Goal: Information Seeking & Learning: Learn about a topic

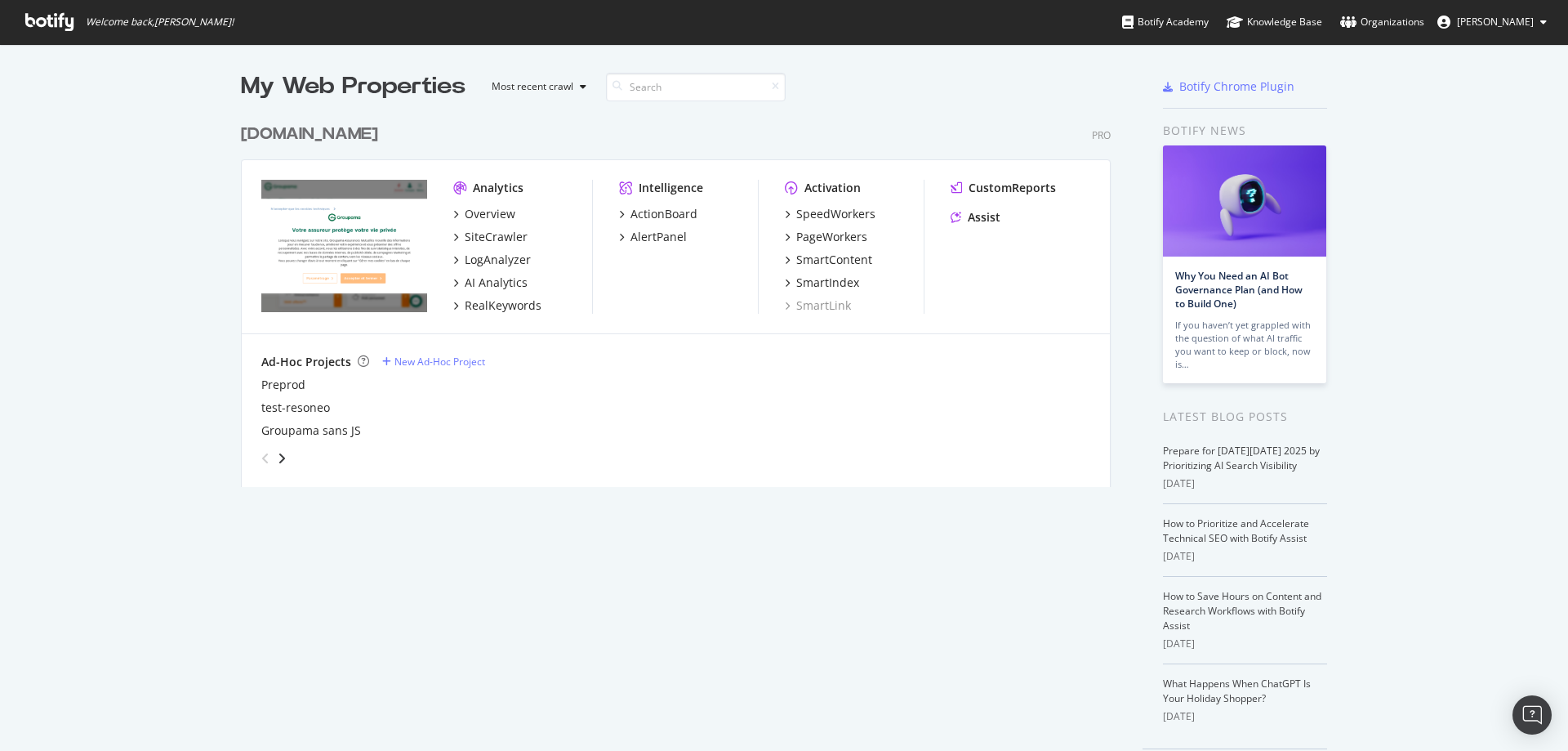
scroll to position [370, 869]
click at [483, 295] on div "Overview SiteCrawler LogAnalyzer AI Analytics RealKeywords" at bounding box center [523, 259] width 138 height 108
click at [482, 298] on div "RealKeywords" at bounding box center [502, 305] width 77 height 17
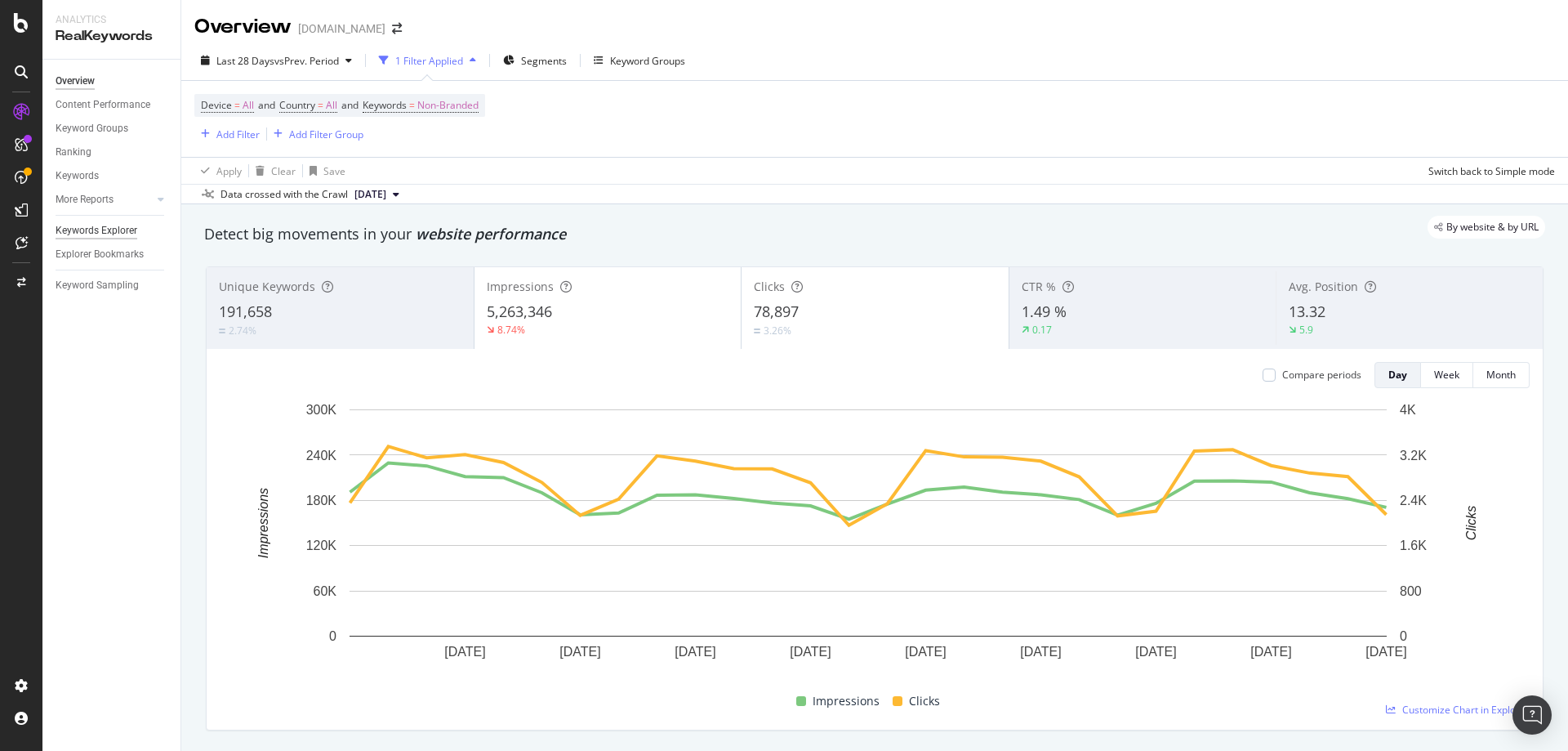
click at [85, 233] on div "Keywords Explorer" at bounding box center [97, 231] width 82 height 18
click at [88, 248] on div "Explorer Bookmarks" at bounding box center [99, 255] width 88 height 18
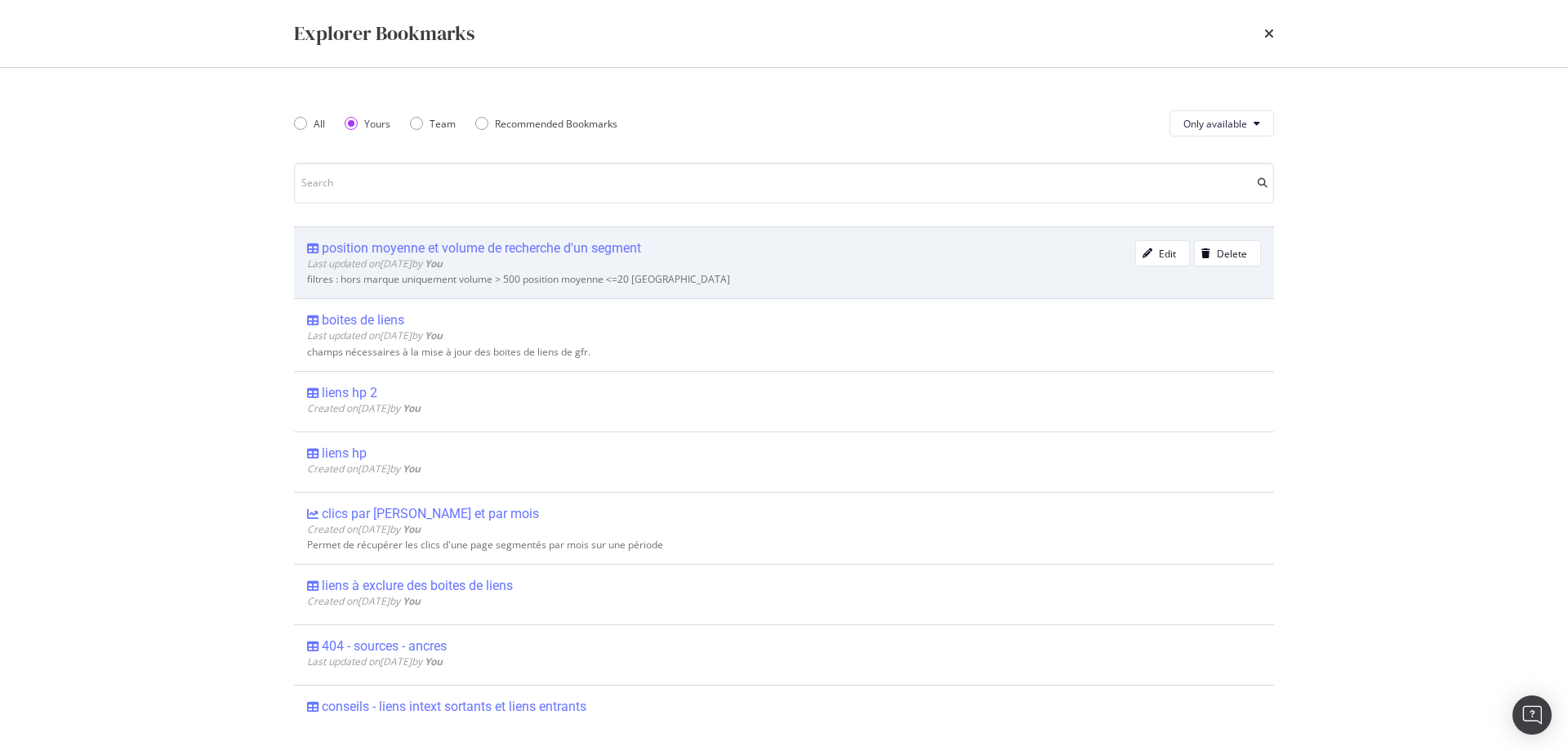
click at [469, 244] on div "position moyenne et volume de recherche d'un segment" at bounding box center [481, 248] width 319 height 17
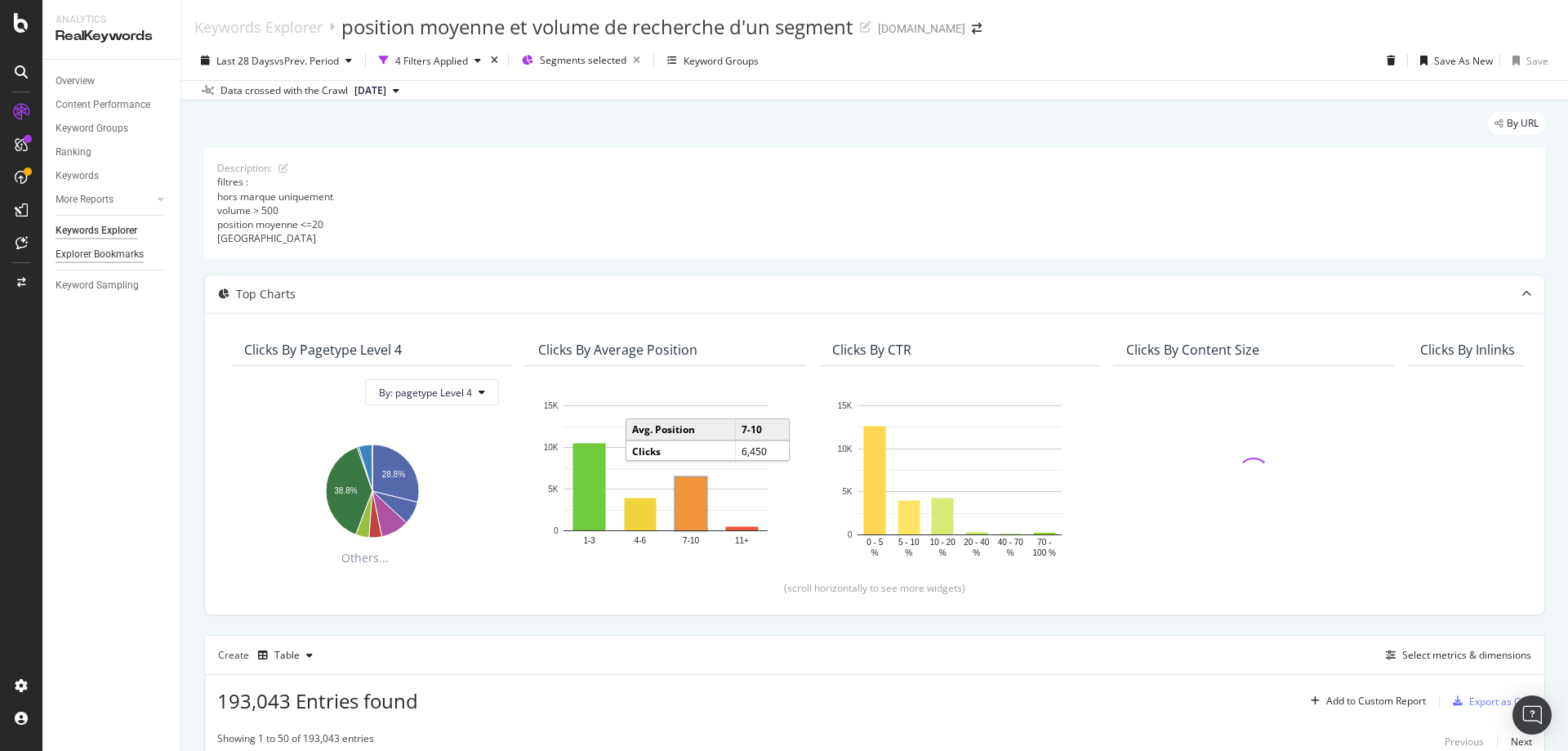
click at [108, 251] on div "Explorer Bookmarks" at bounding box center [99, 255] width 88 height 18
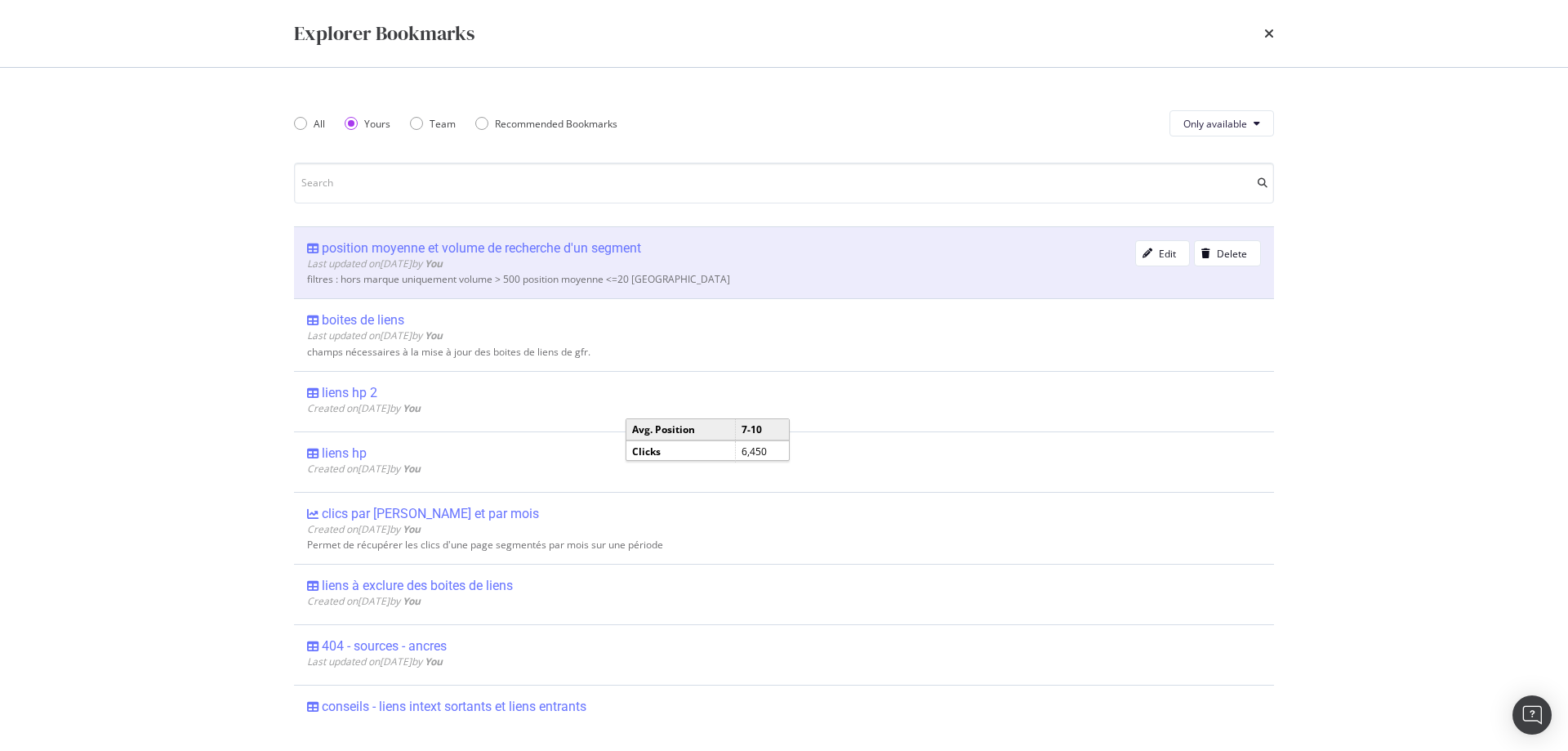
click at [472, 243] on div "position moyenne et volume de recherche d'un segment" at bounding box center [481, 248] width 319 height 17
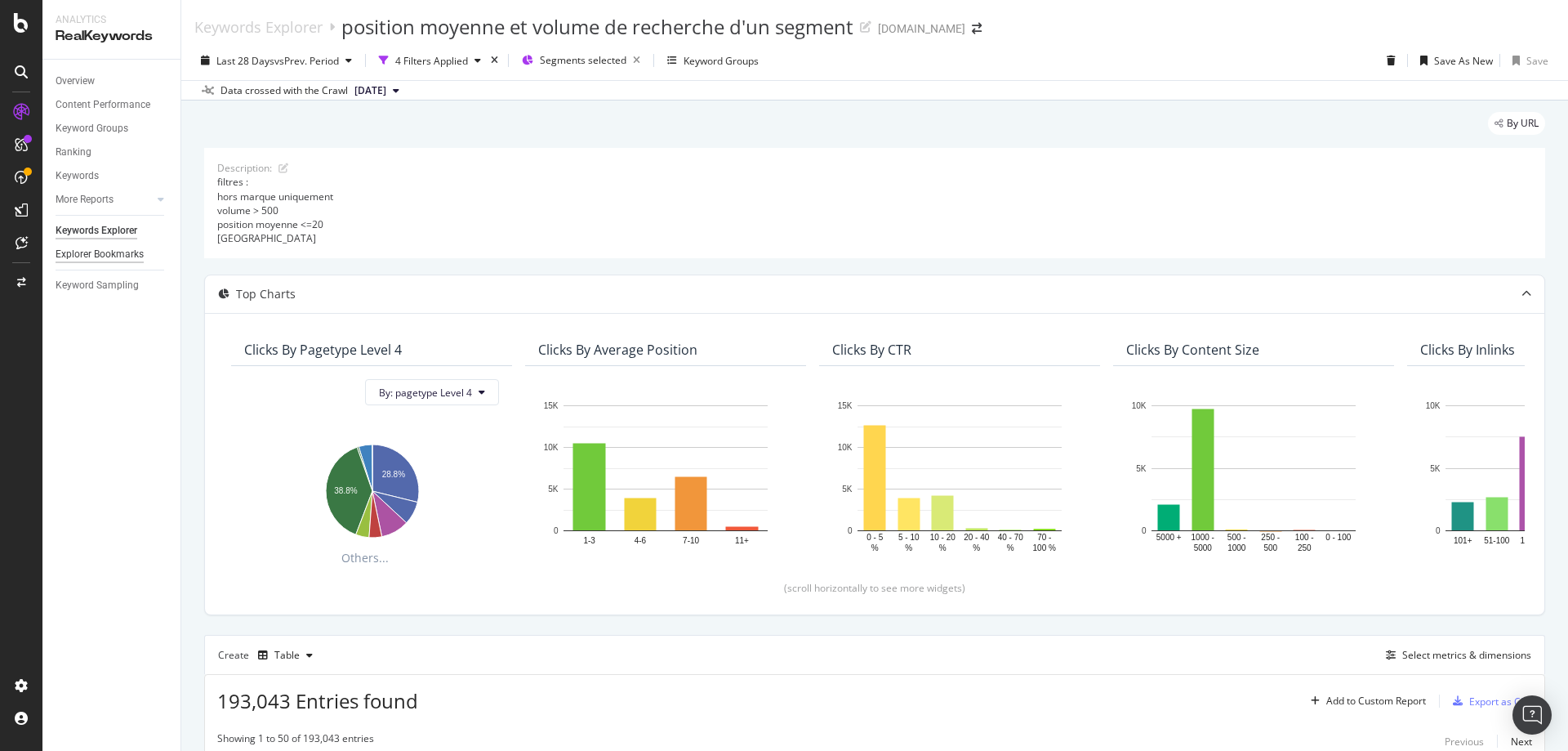
click at [93, 256] on div "Explorer Bookmarks" at bounding box center [99, 255] width 88 height 18
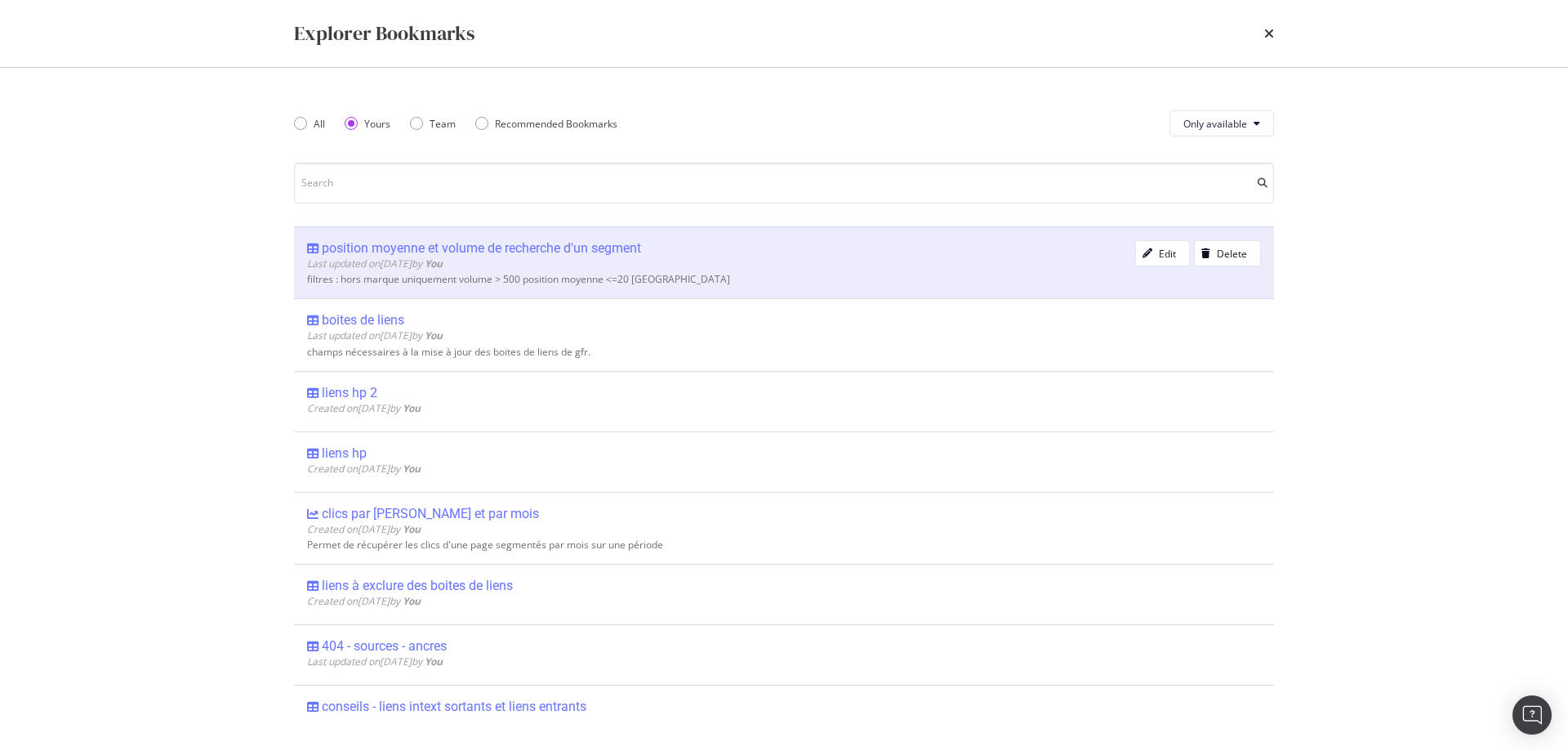
click at [543, 250] on div "position moyenne et volume de recherche d'un segment" at bounding box center [481, 248] width 319 height 17
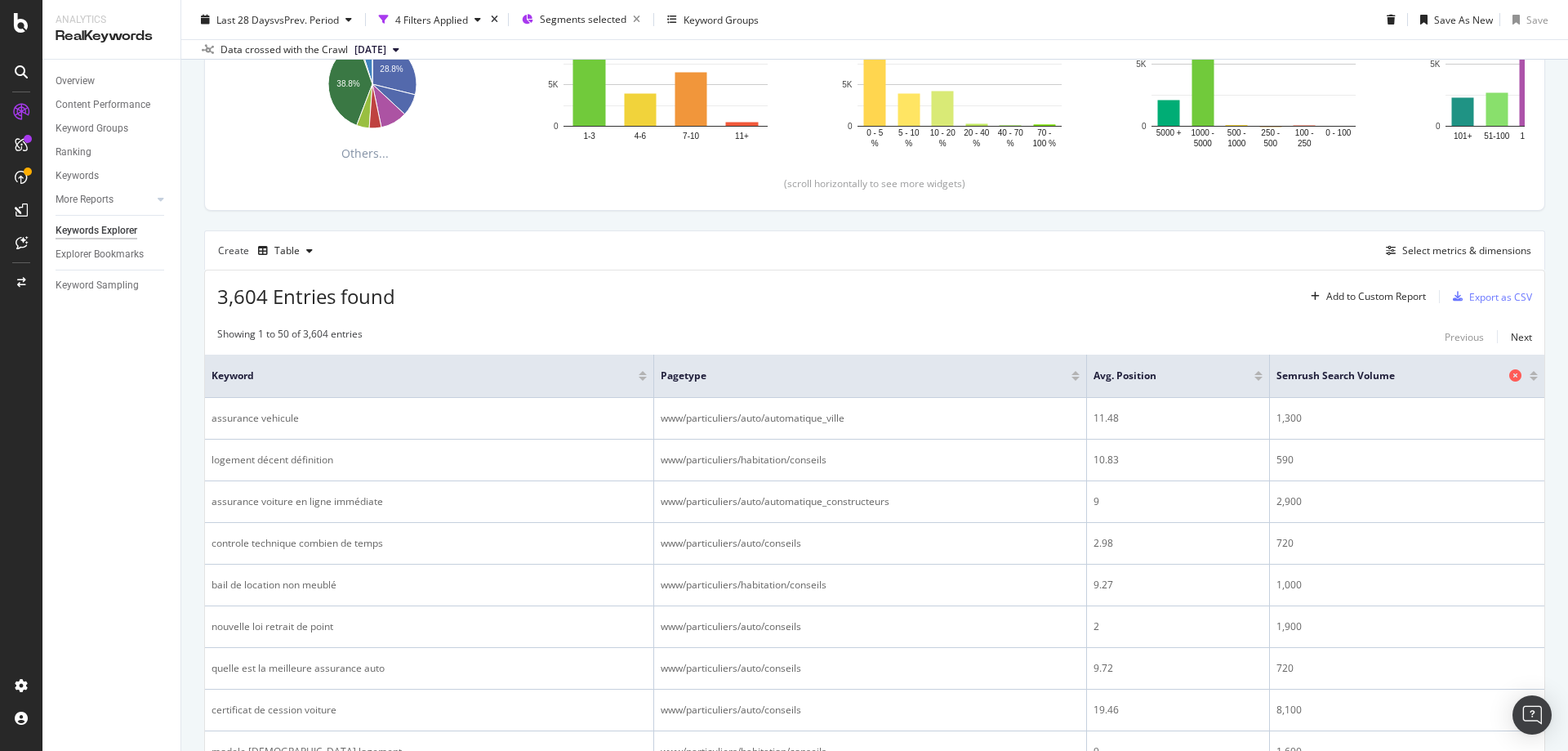
scroll to position [409, 0]
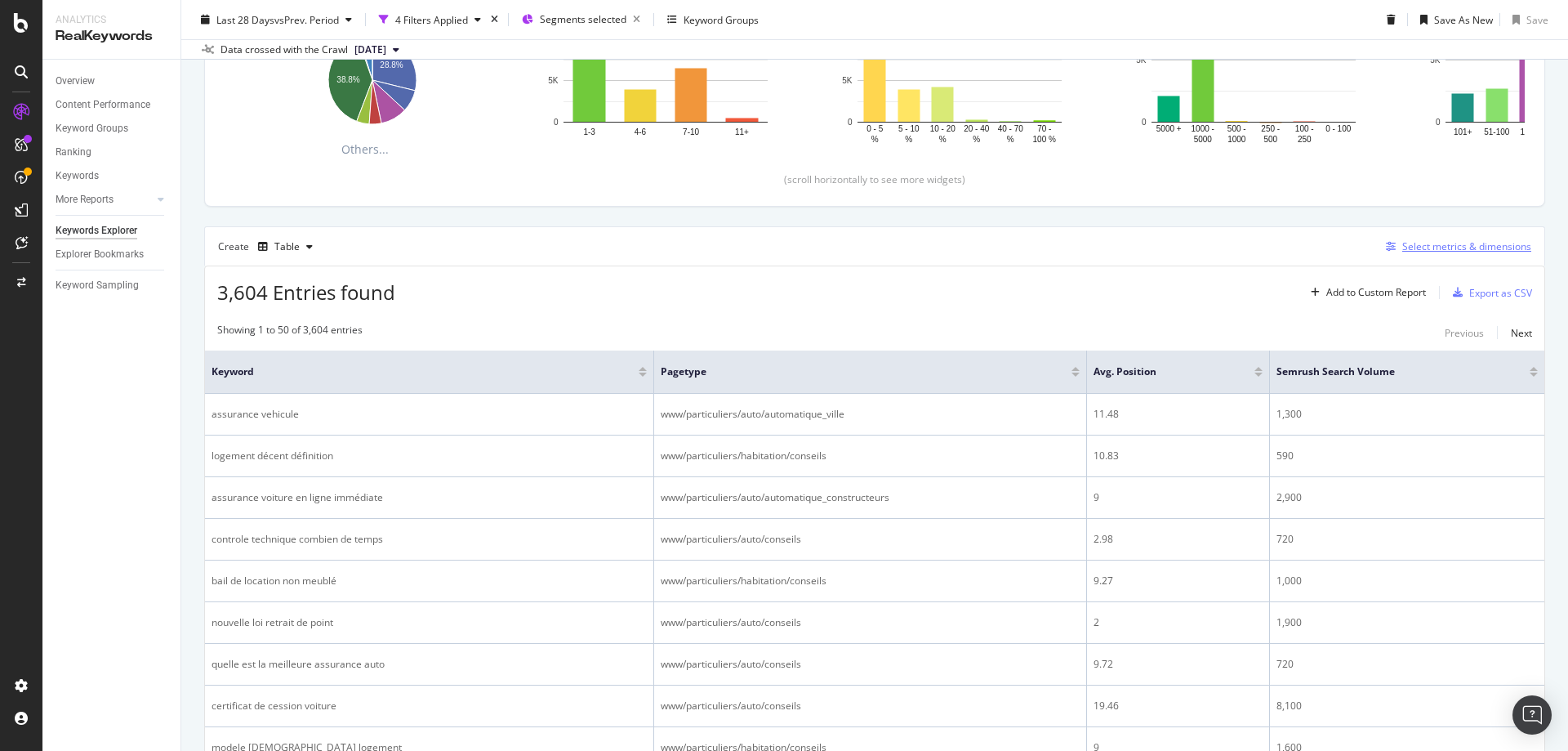
click at [1481, 244] on div "Select metrics & dimensions" at bounding box center [1467, 246] width 129 height 14
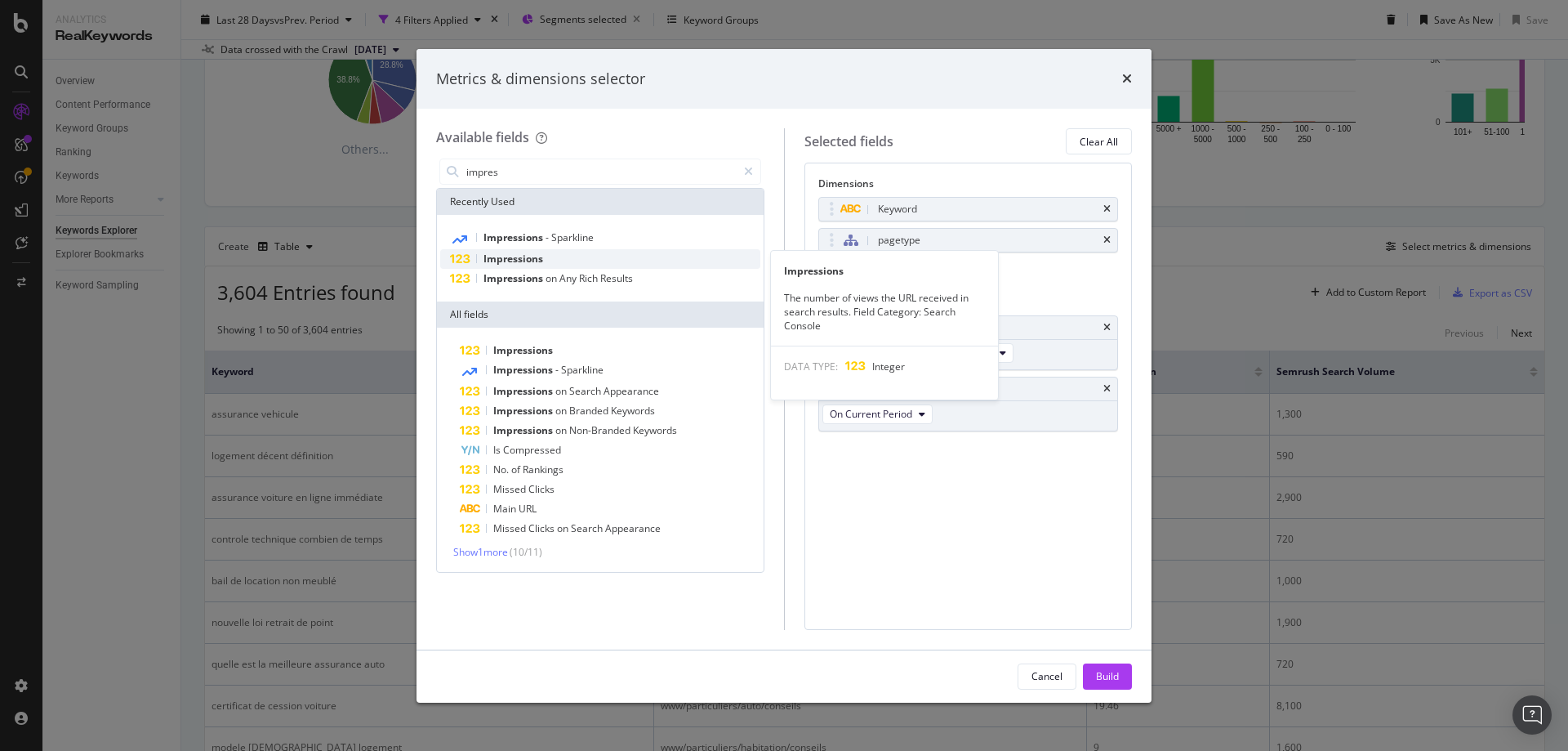
type input "impres"
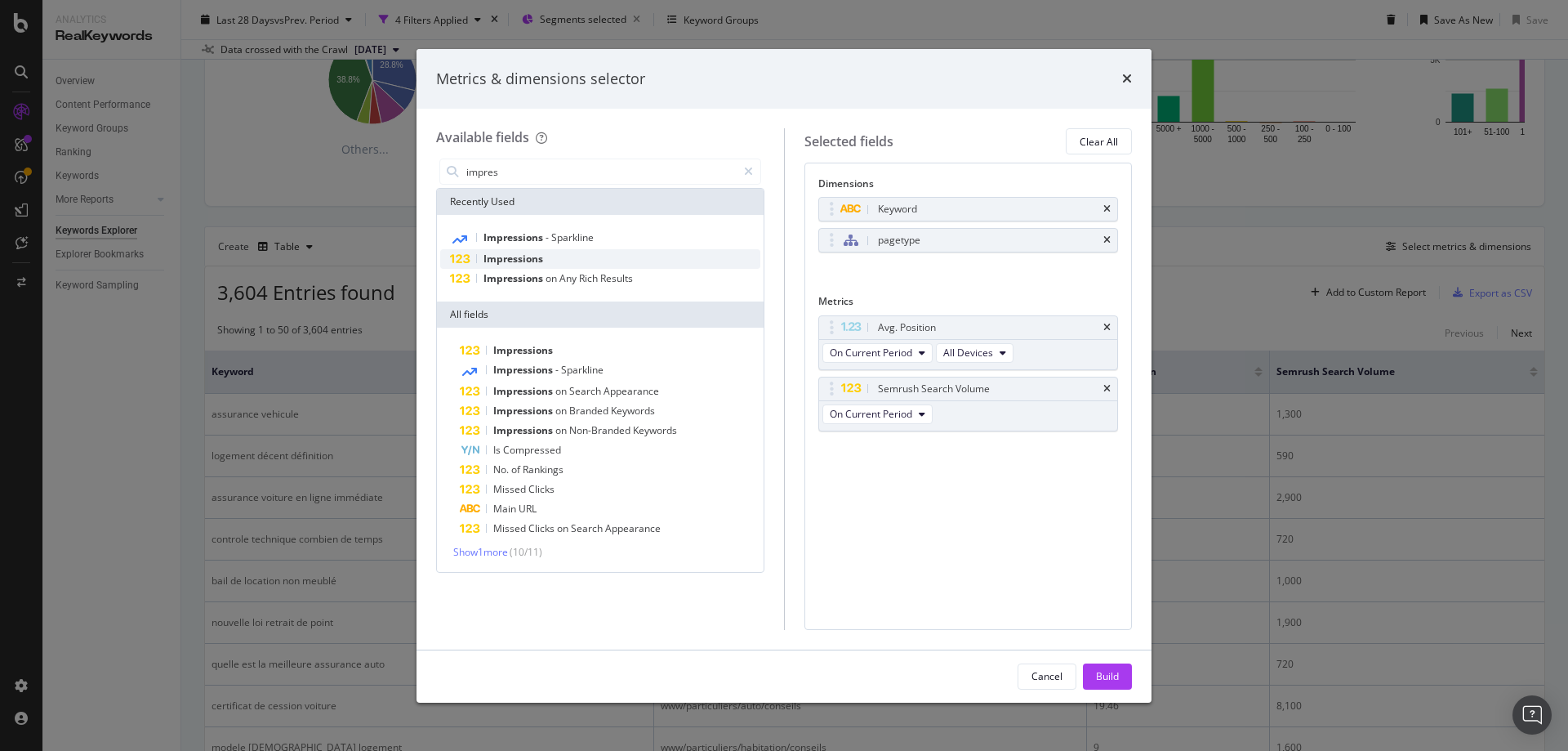
click at [531, 258] on span "Impressions" at bounding box center [513, 258] width 59 height 14
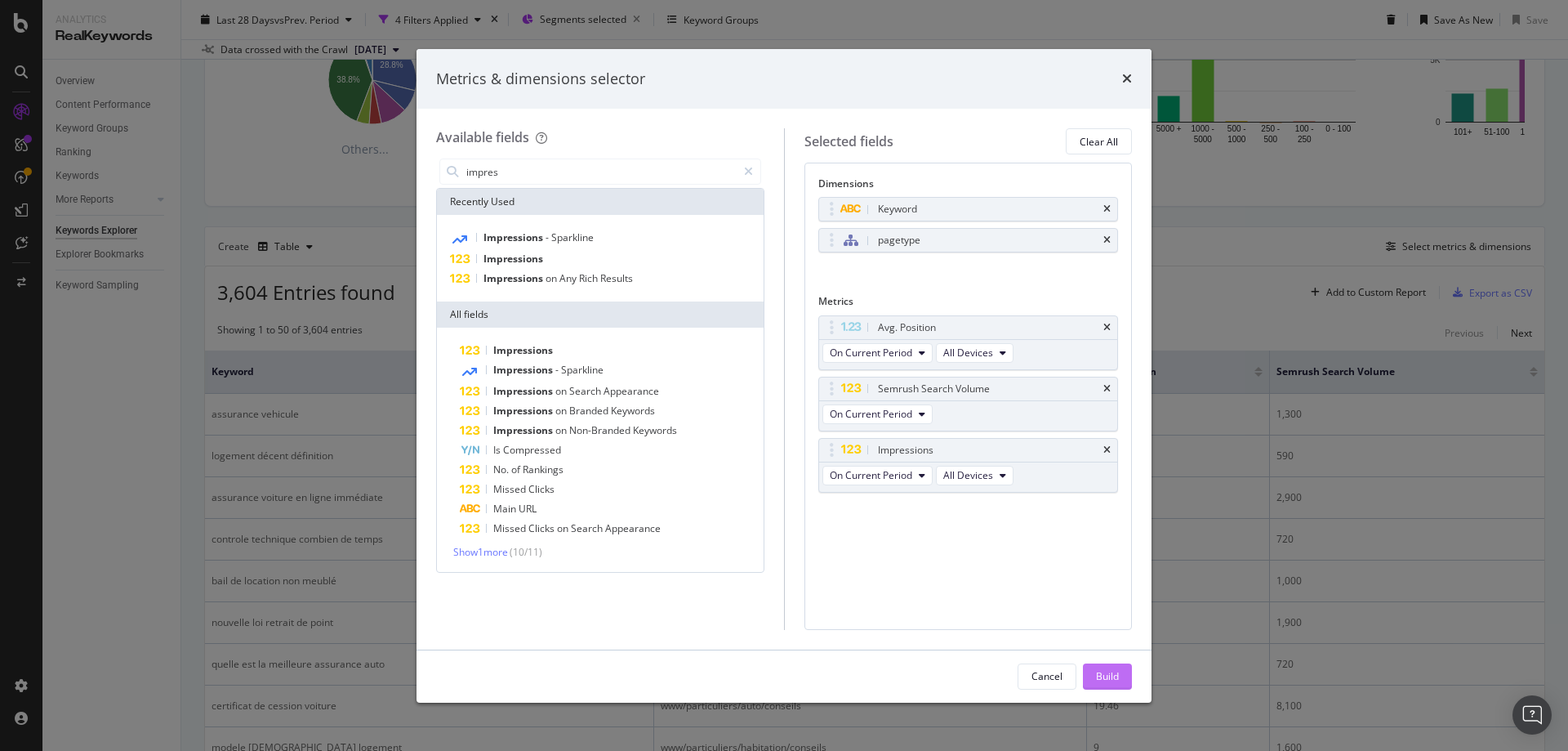
click at [1114, 669] on div "Build" at bounding box center [1107, 676] width 22 height 14
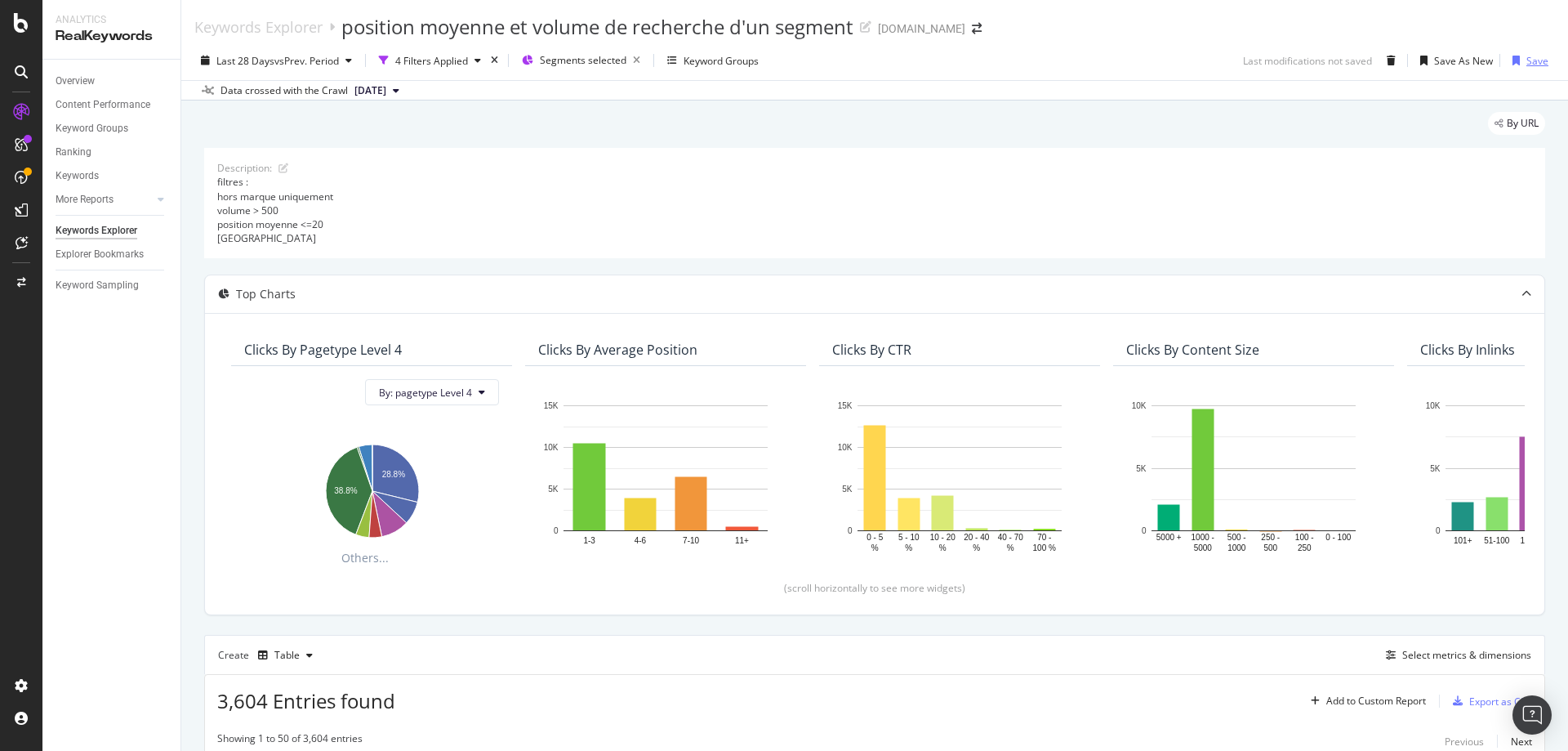
click at [1519, 69] on div "Save" at bounding box center [1527, 59] width 43 height 24
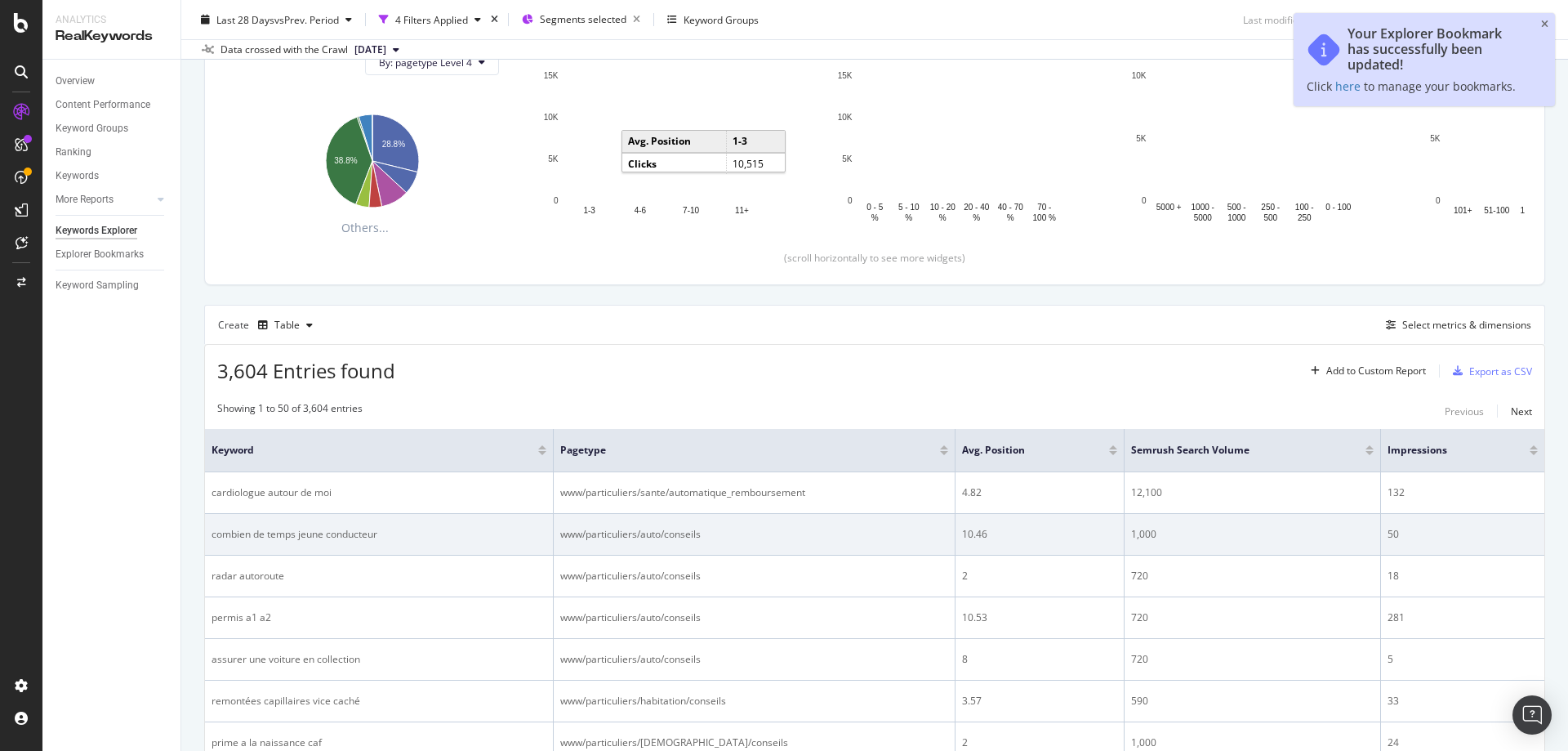
scroll to position [327, 0]
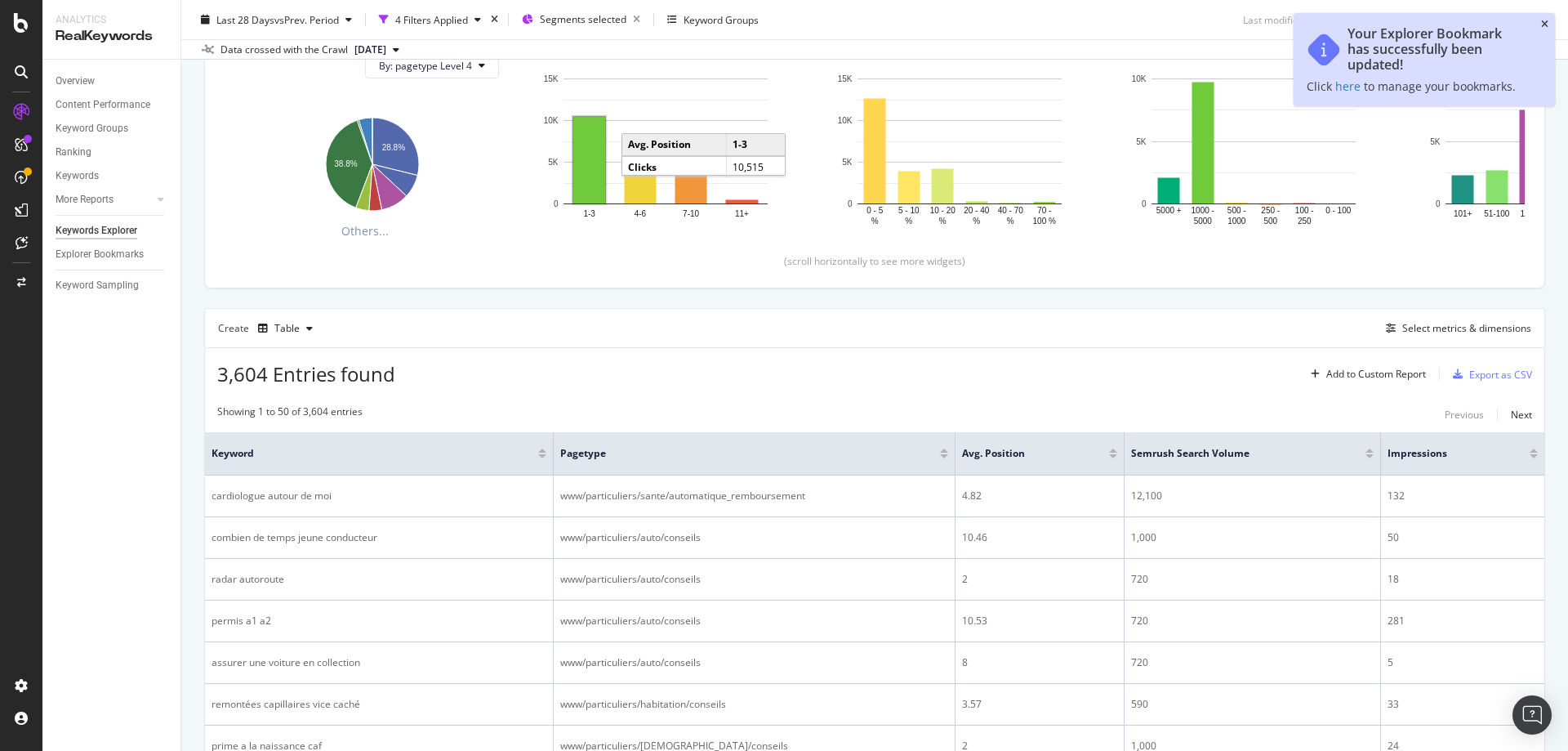
click at [1545, 26] on icon "close toast" at bounding box center [1545, 24] width 8 height 10
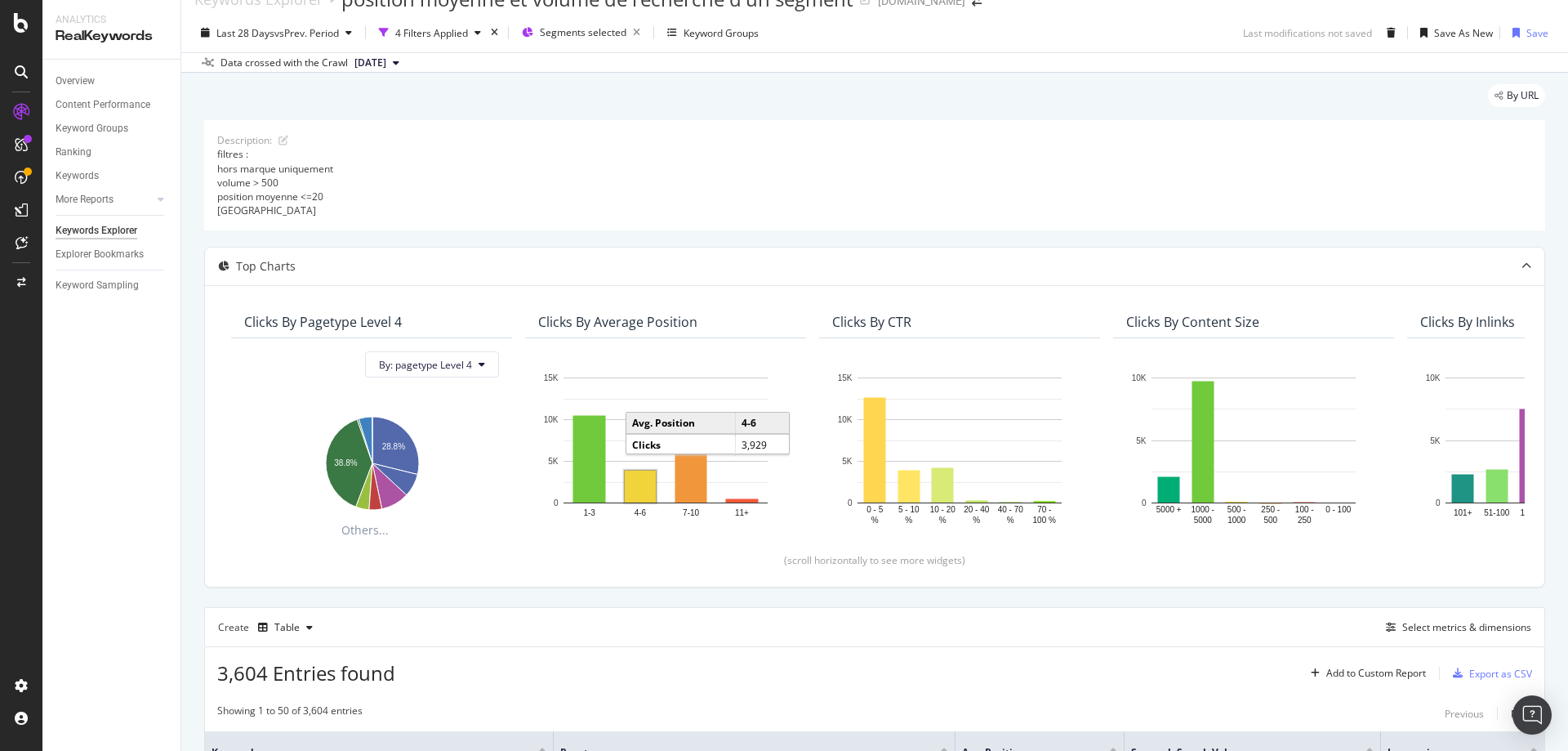
scroll to position [0, 0]
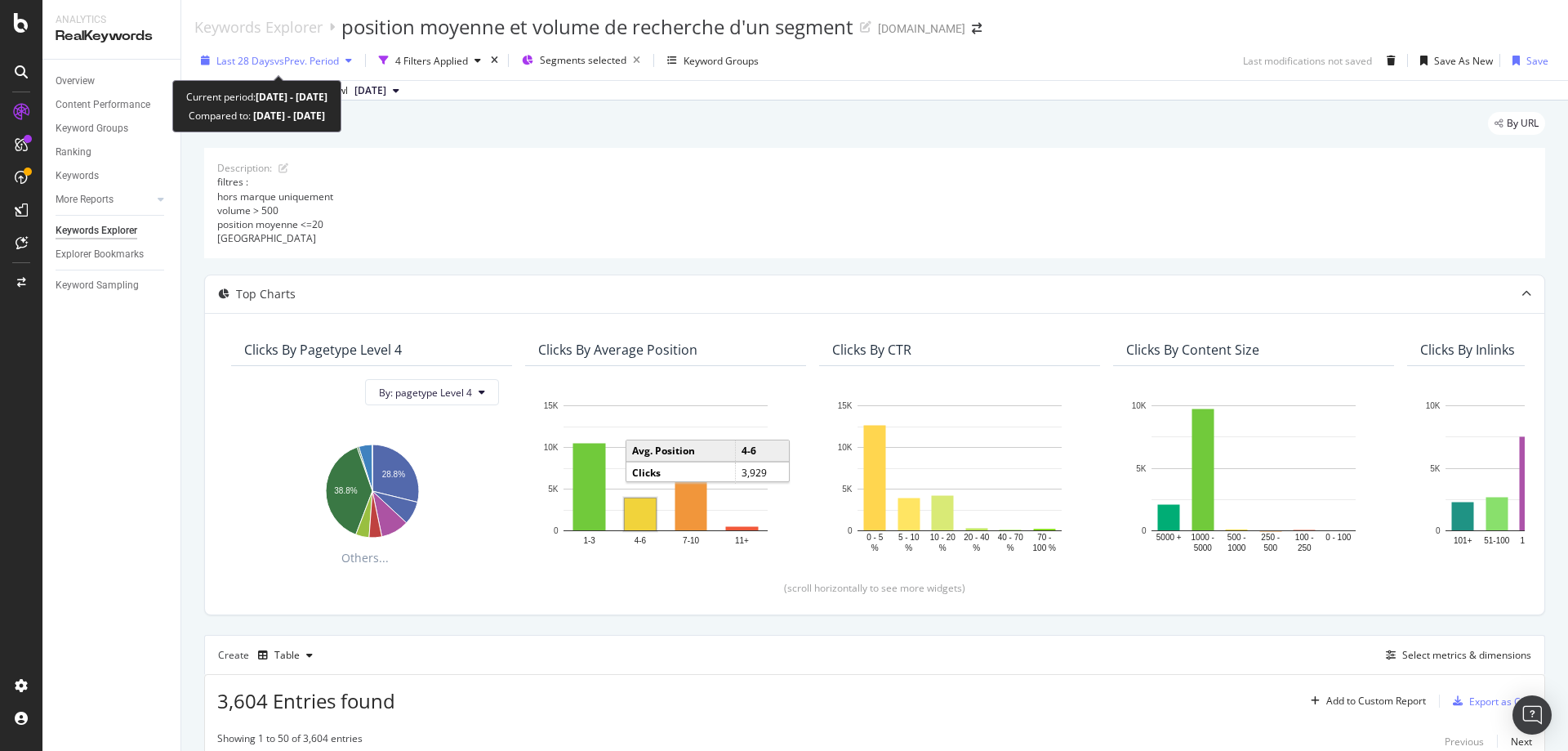
click at [318, 61] on span "vs Prev. Period" at bounding box center [306, 60] width 64 height 14
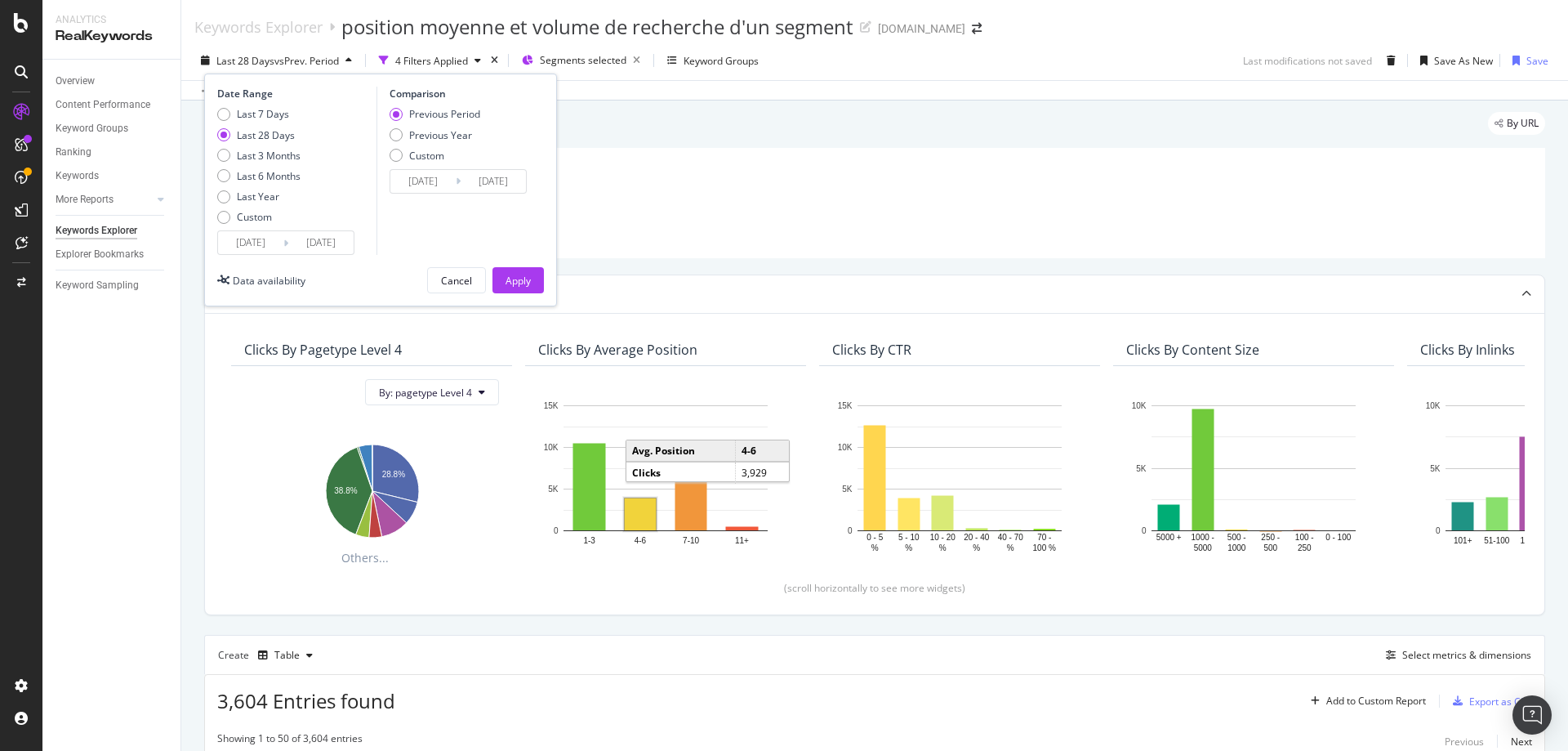
click at [241, 246] on input "[DATE]" at bounding box center [251, 242] width 65 height 22
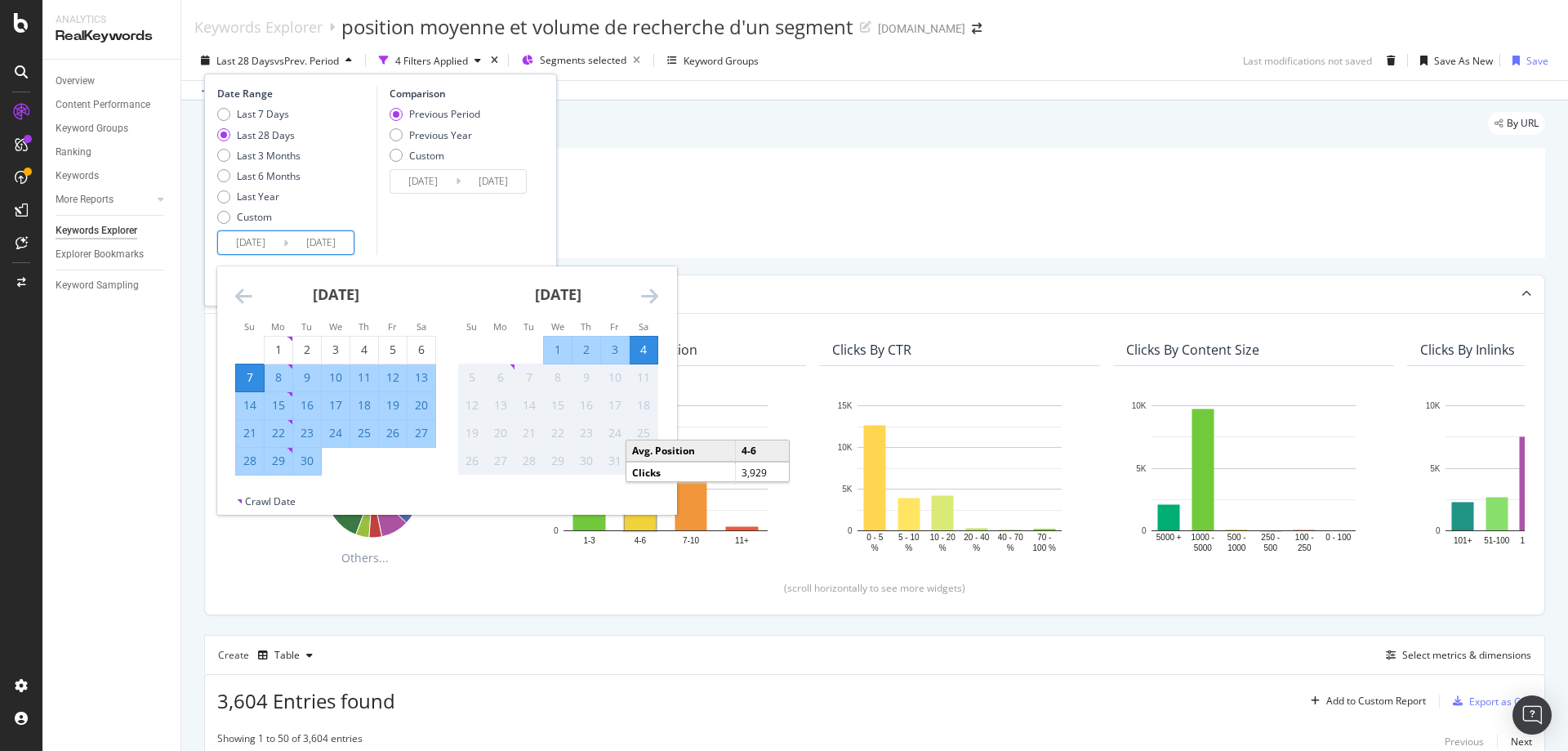
click at [243, 292] on icon "Move backward to switch to the previous month." at bounding box center [244, 296] width 18 height 20
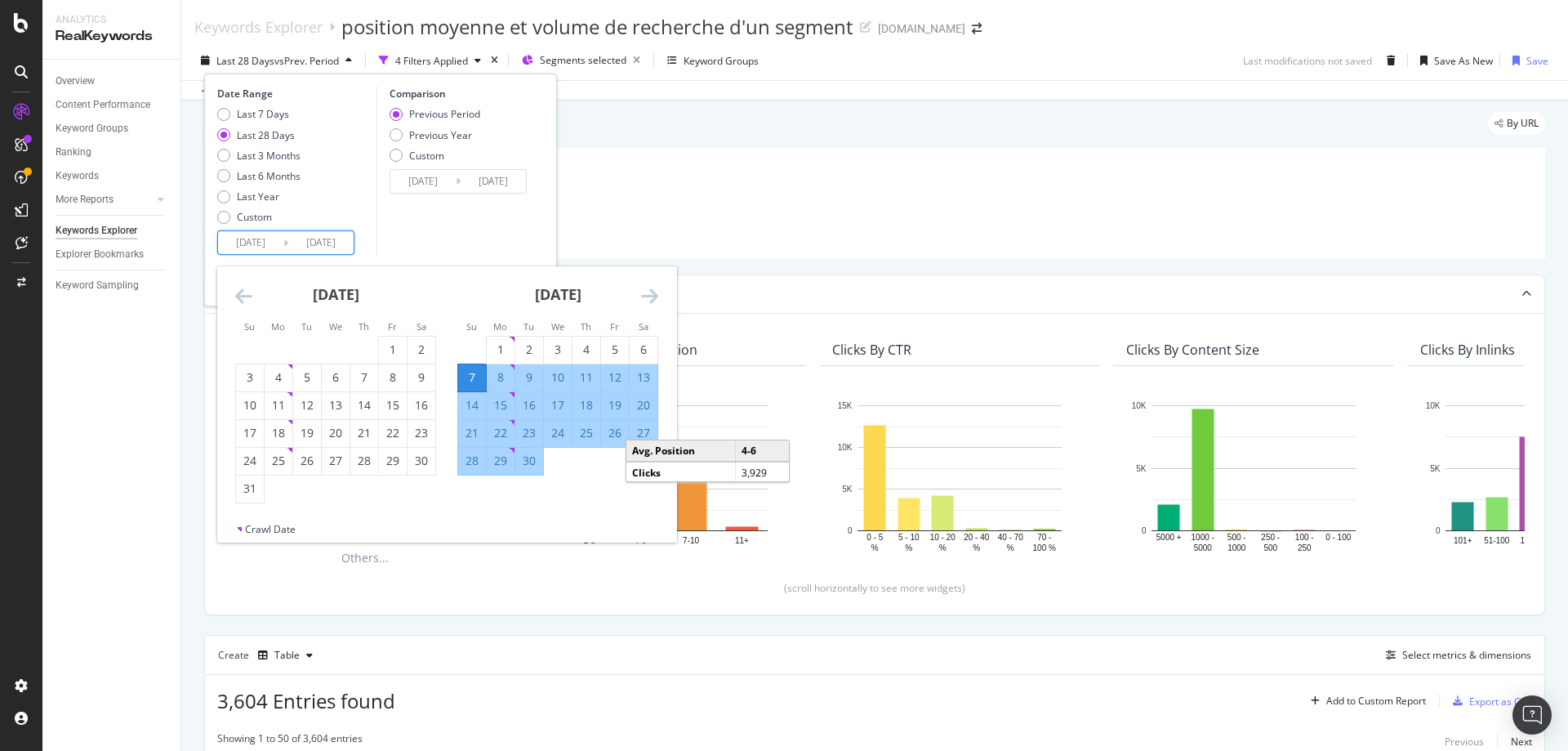
click at [244, 292] on icon "Move backward to switch to the previous month." at bounding box center [244, 296] width 18 height 20
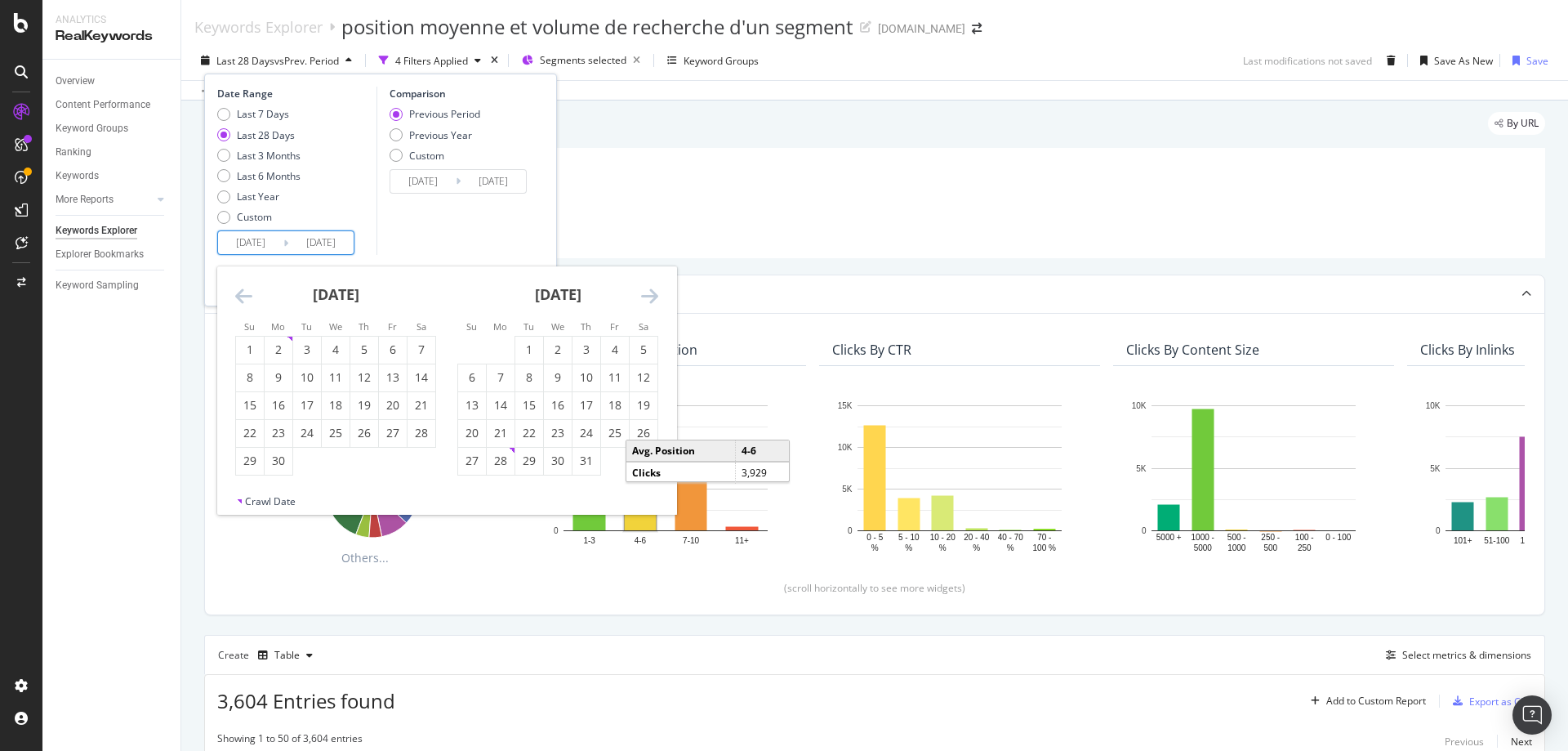
click at [244, 292] on icon "Move backward to switch to the previous month." at bounding box center [244, 296] width 18 height 20
click at [245, 292] on icon "Move backward to switch to the previous month." at bounding box center [244, 296] width 18 height 20
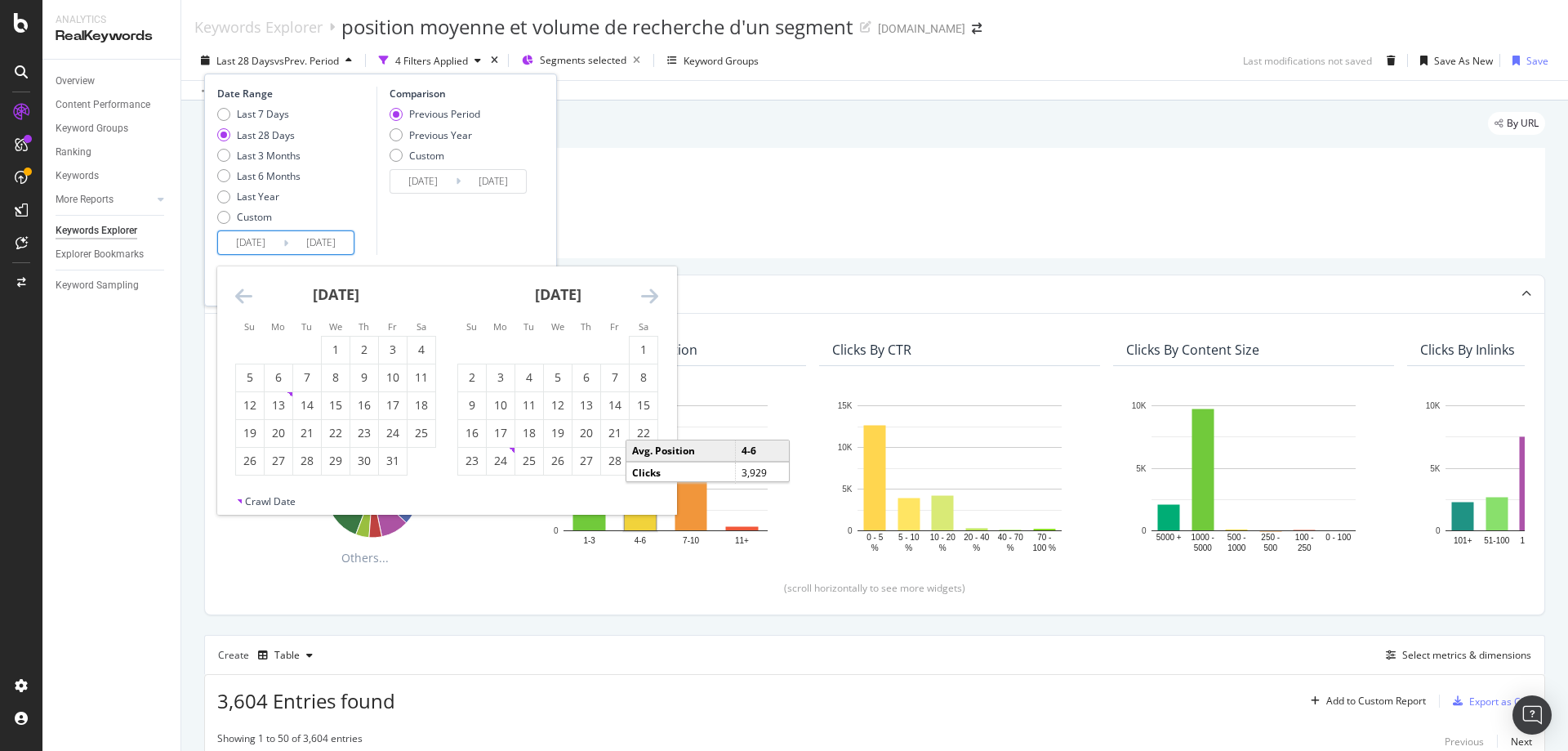
click at [245, 292] on icon "Move backward to switch to the previous month." at bounding box center [244, 296] width 18 height 20
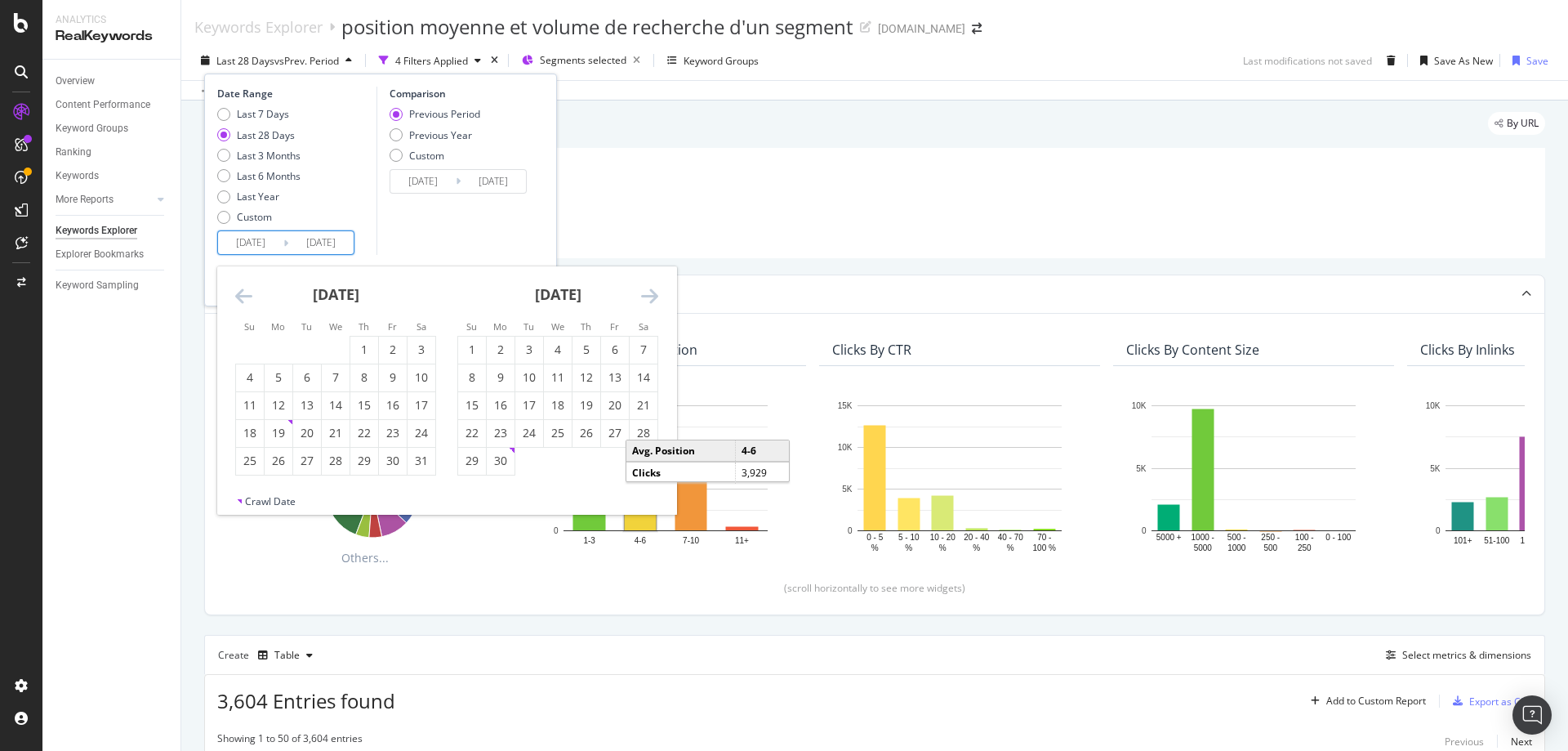
click at [246, 292] on icon "Move backward to switch to the previous month." at bounding box center [244, 296] width 18 height 20
click at [247, 292] on icon "Move backward to switch to the previous month." at bounding box center [244, 296] width 18 height 20
click at [248, 292] on icon "Move backward to switch to the previous month." at bounding box center [244, 296] width 18 height 20
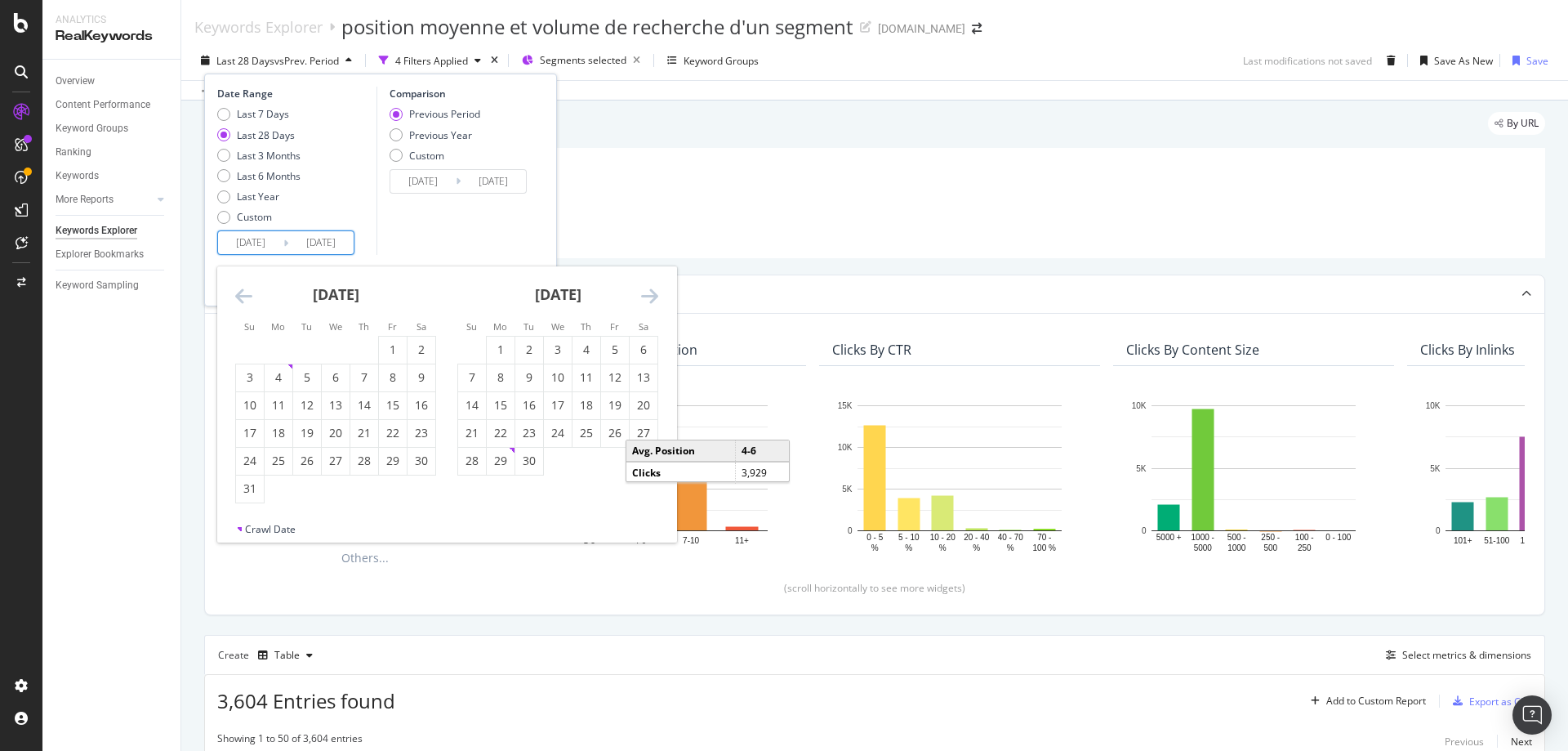
click at [248, 292] on icon "Move backward to switch to the previous month." at bounding box center [244, 296] width 18 height 20
click at [249, 292] on icon "Move backward to switch to the previous month." at bounding box center [244, 296] width 18 height 20
click at [269, 347] on div "1" at bounding box center [278, 349] width 27 height 17
type input "[DATE]"
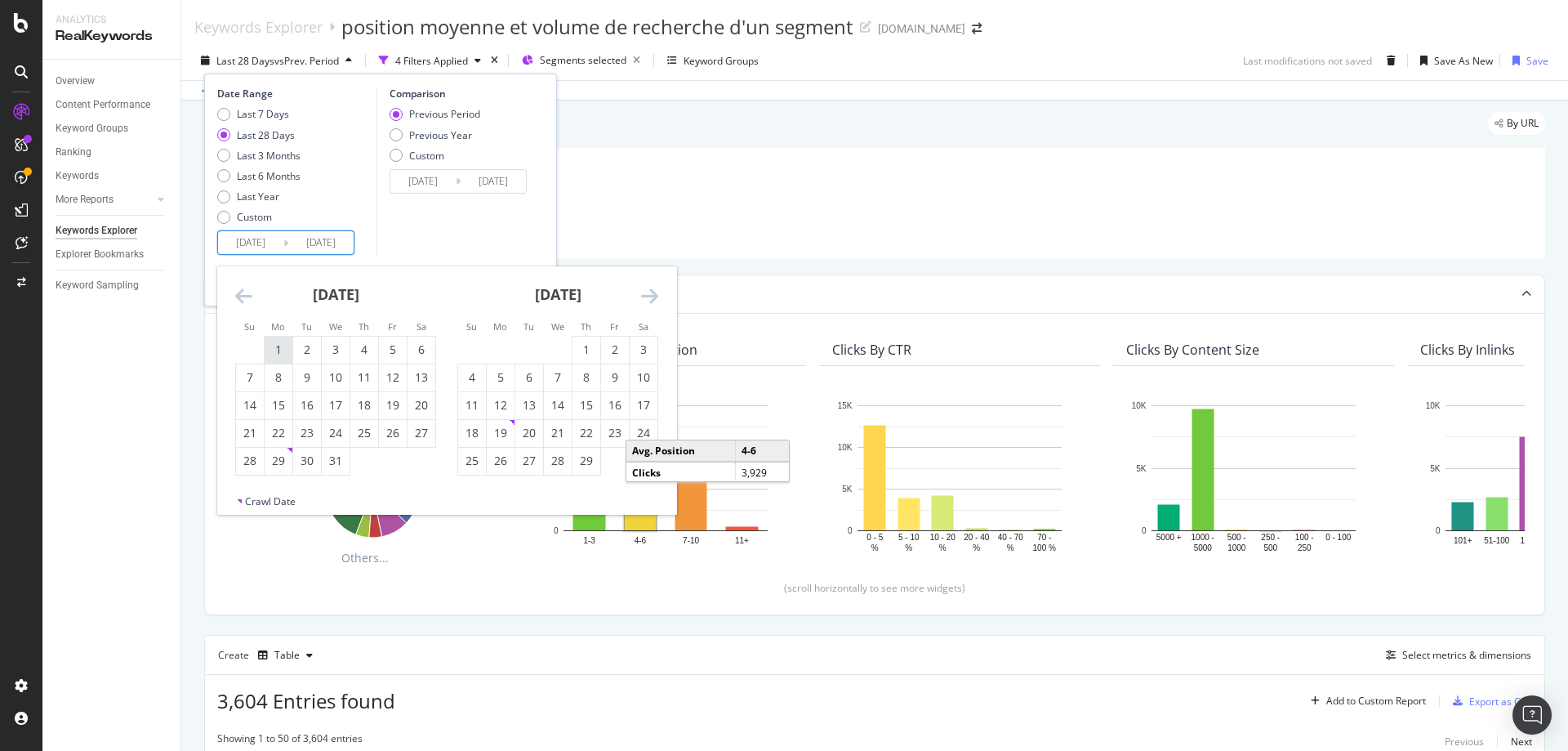
type input "[DATE]"
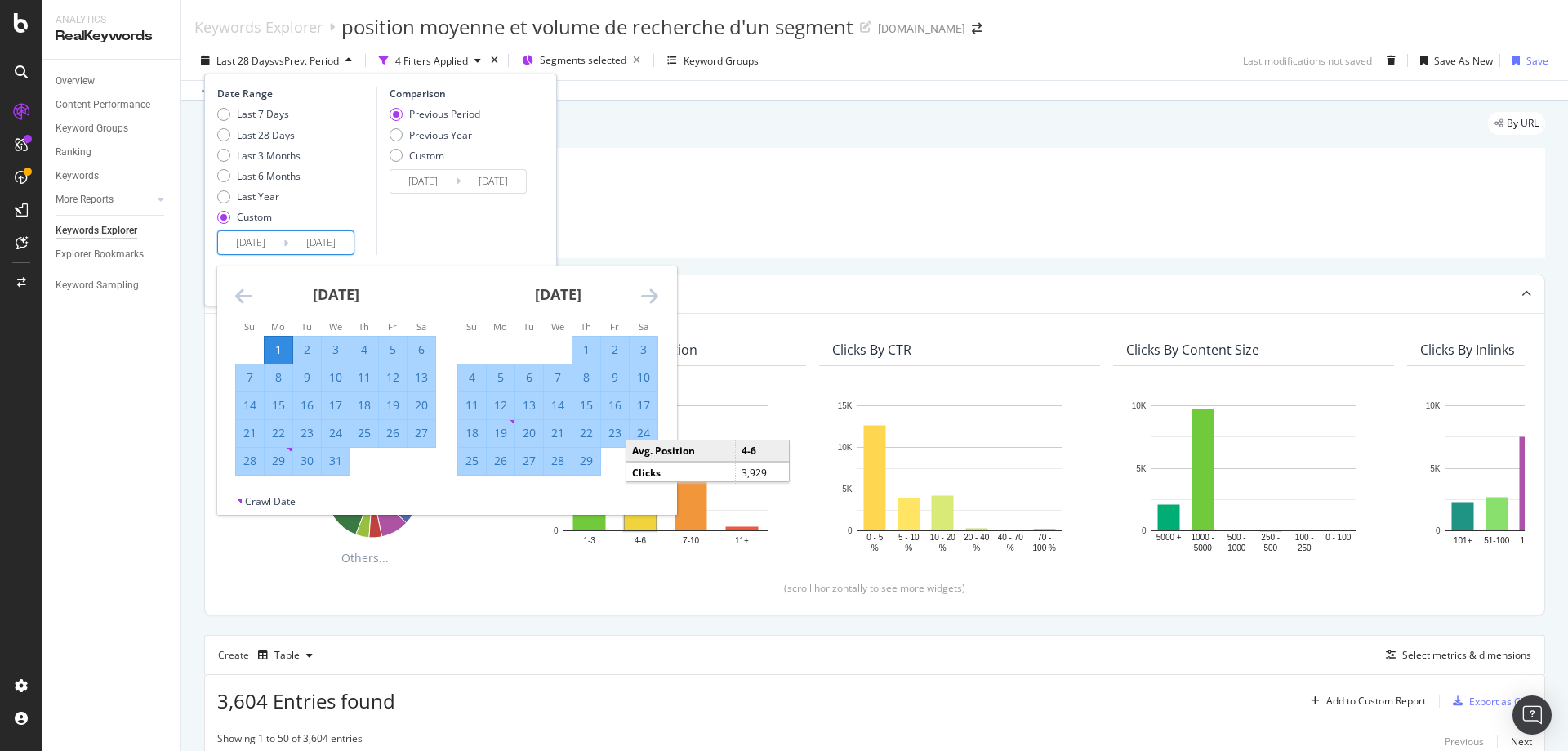
click at [649, 294] on icon "Move forward to switch to the next month." at bounding box center [649, 296] width 18 height 20
click at [649, 295] on icon "Move forward to switch to the next month." at bounding box center [649, 296] width 18 height 20
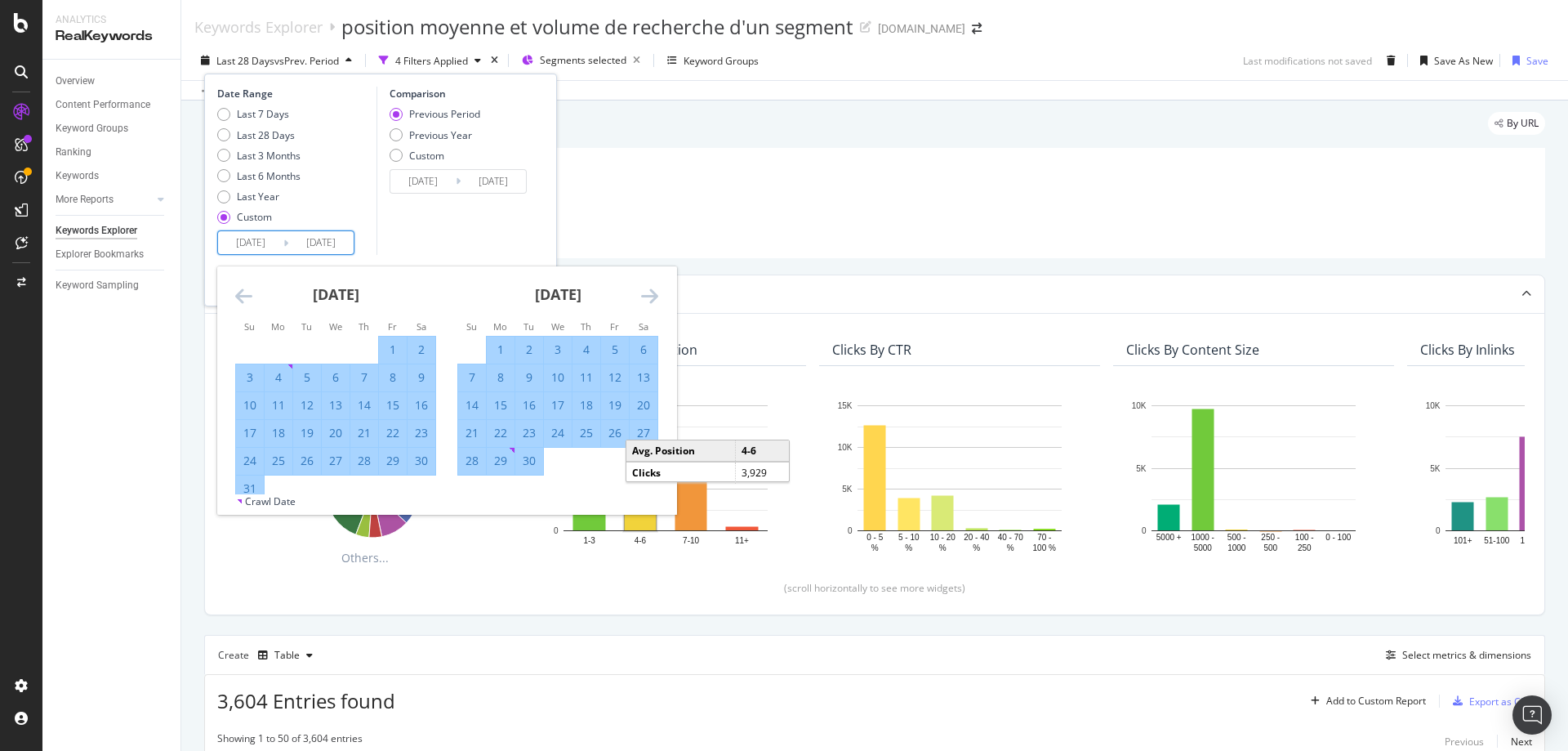
click at [650, 296] on icon "Move forward to switch to the next month." at bounding box center [649, 296] width 18 height 20
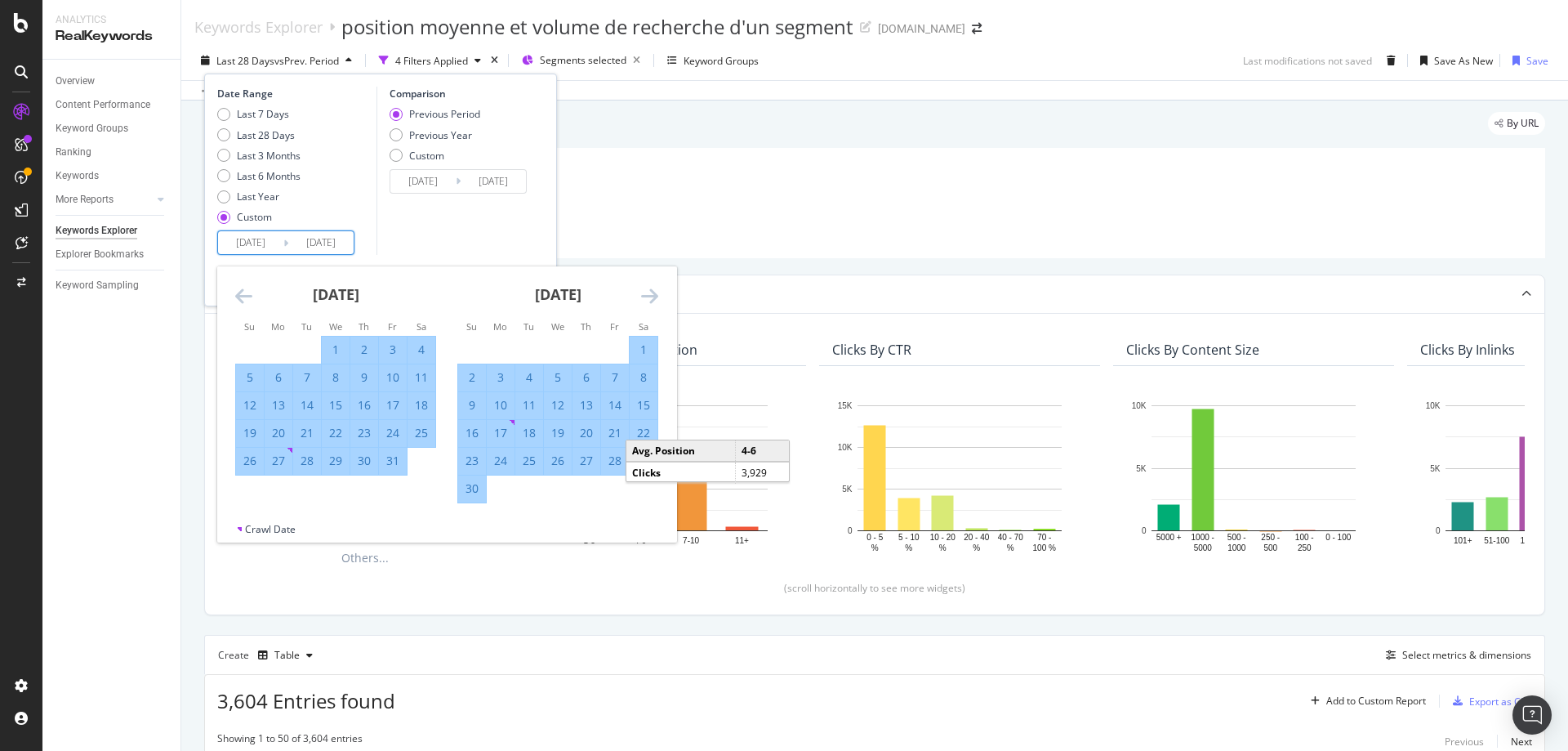
click at [650, 296] on icon "Move forward to switch to the next month." at bounding box center [649, 296] width 18 height 20
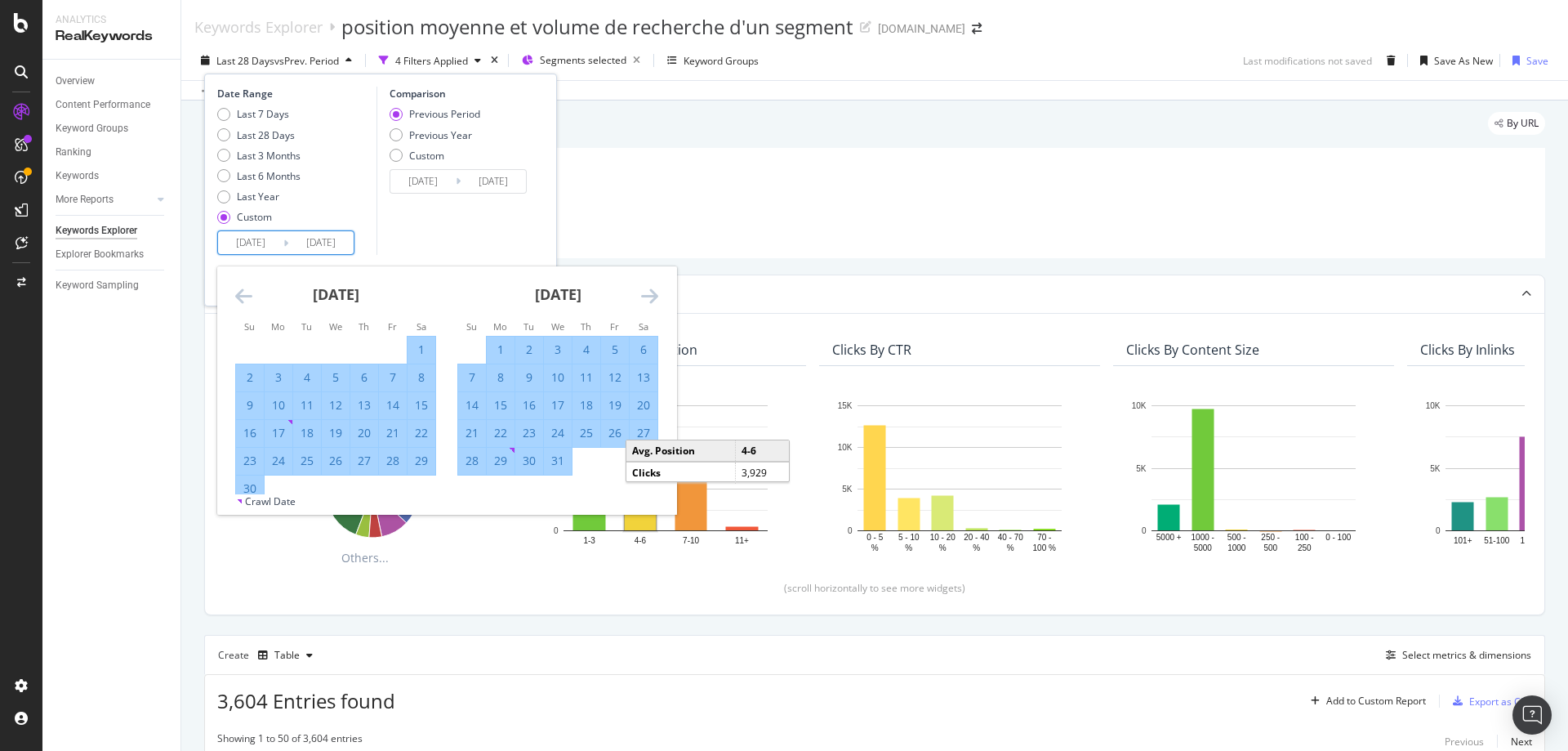
click at [650, 296] on icon "Move forward to switch to the next month." at bounding box center [649, 296] width 18 height 20
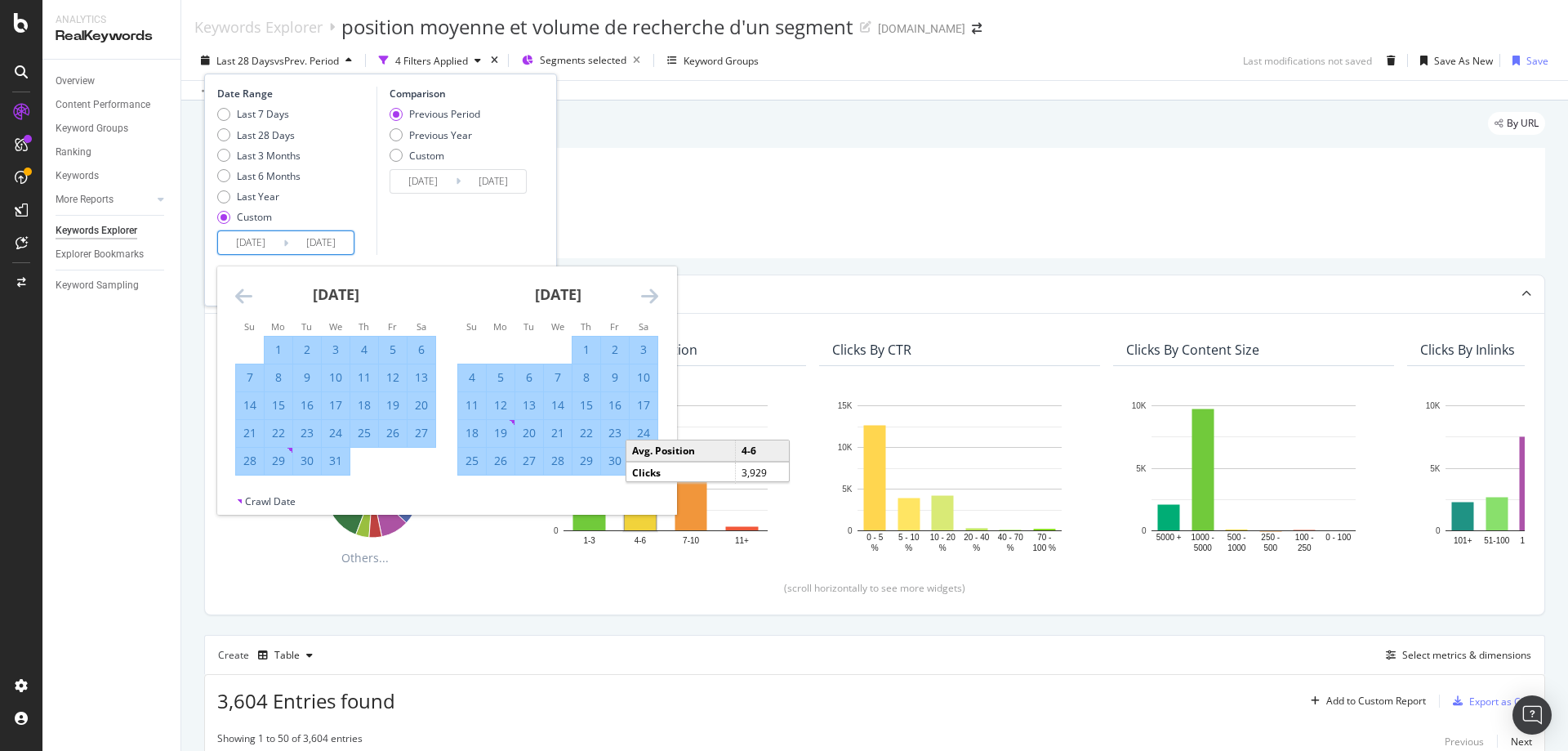
click at [650, 296] on icon "Move forward to switch to the next month." at bounding box center [649, 296] width 18 height 20
click at [651, 296] on icon "Move forward to switch to the next month." at bounding box center [649, 296] width 18 height 20
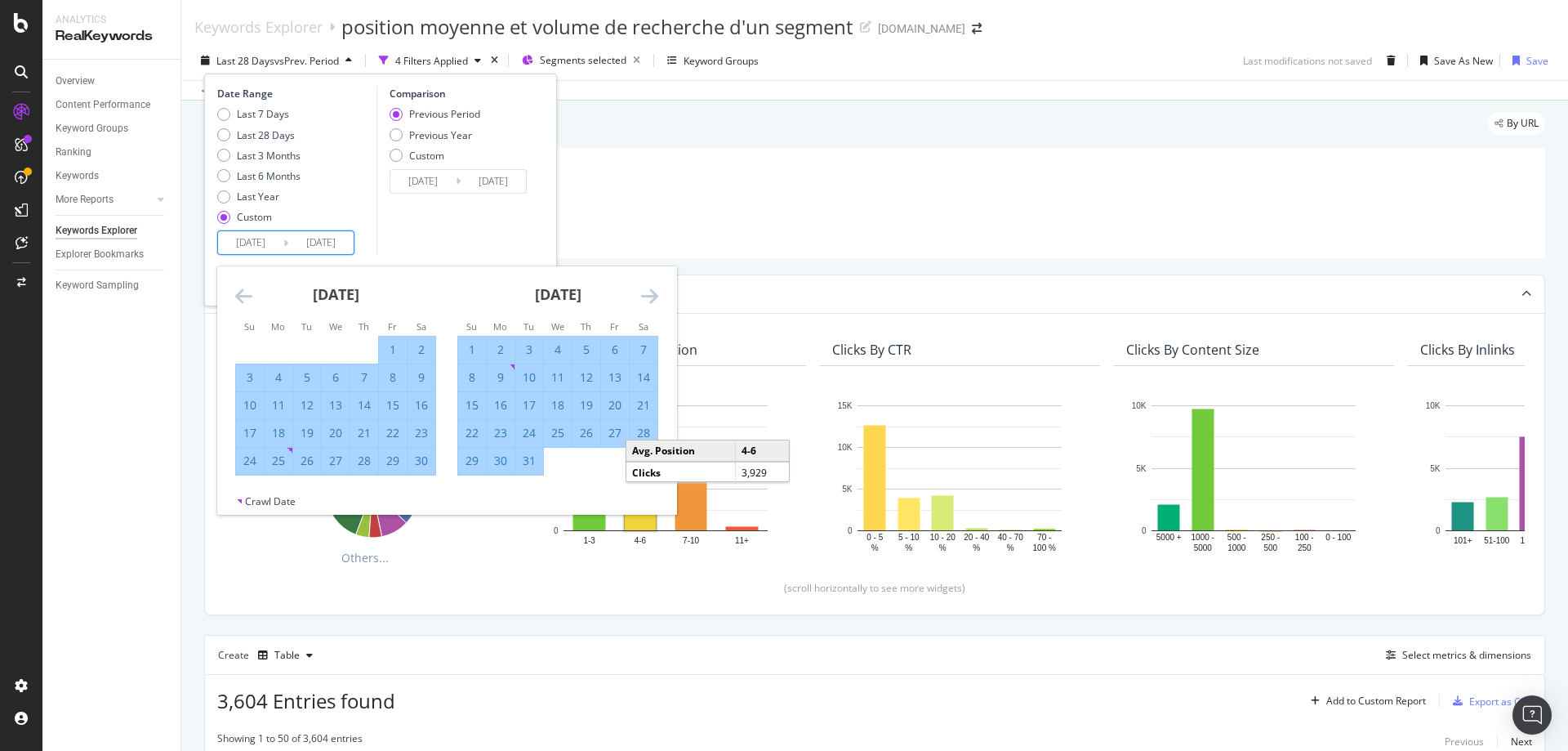
click at [529, 464] on div "31" at bounding box center [529, 460] width 27 height 17
type input "[DATE]"
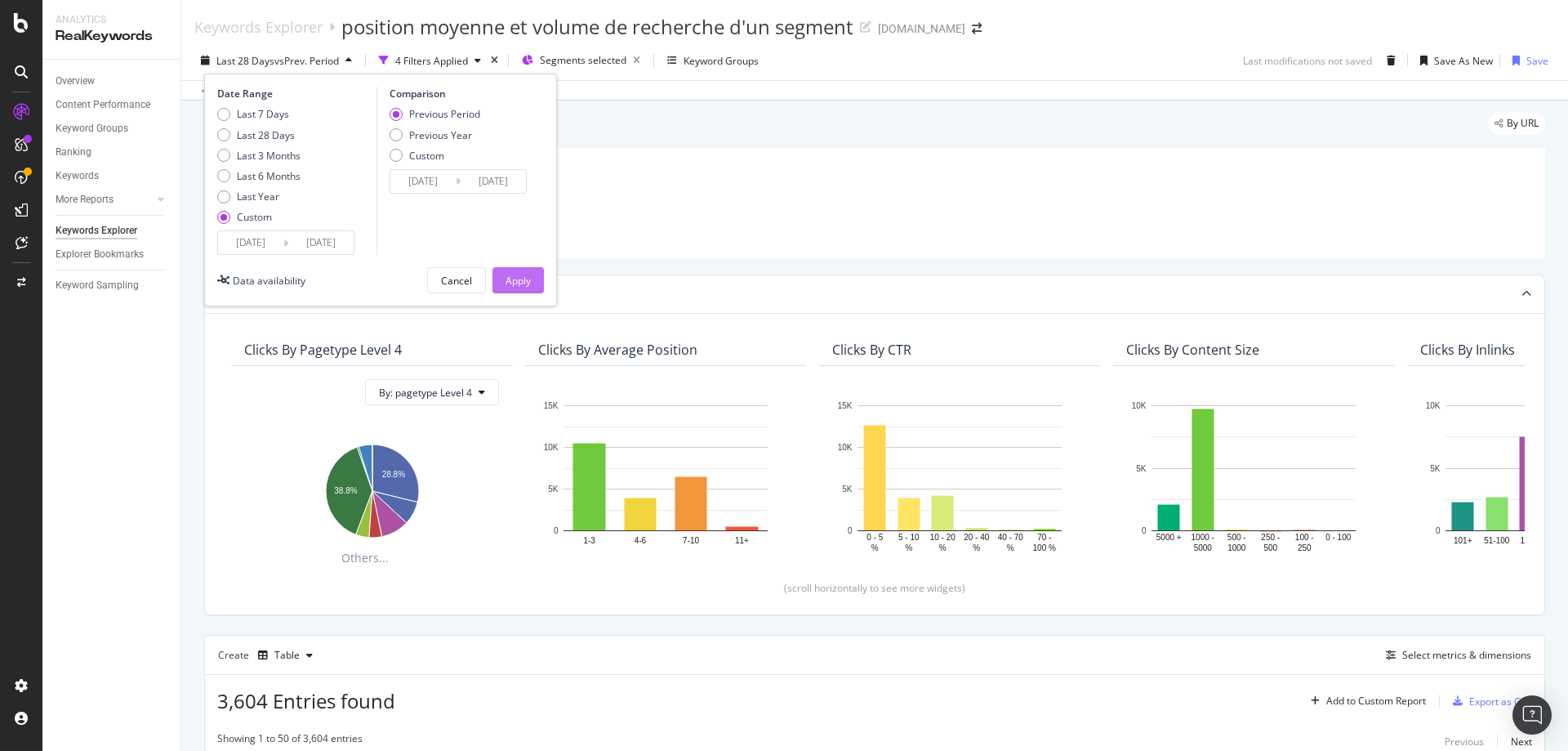
click at [524, 285] on div "Apply" at bounding box center [518, 281] width 25 height 14
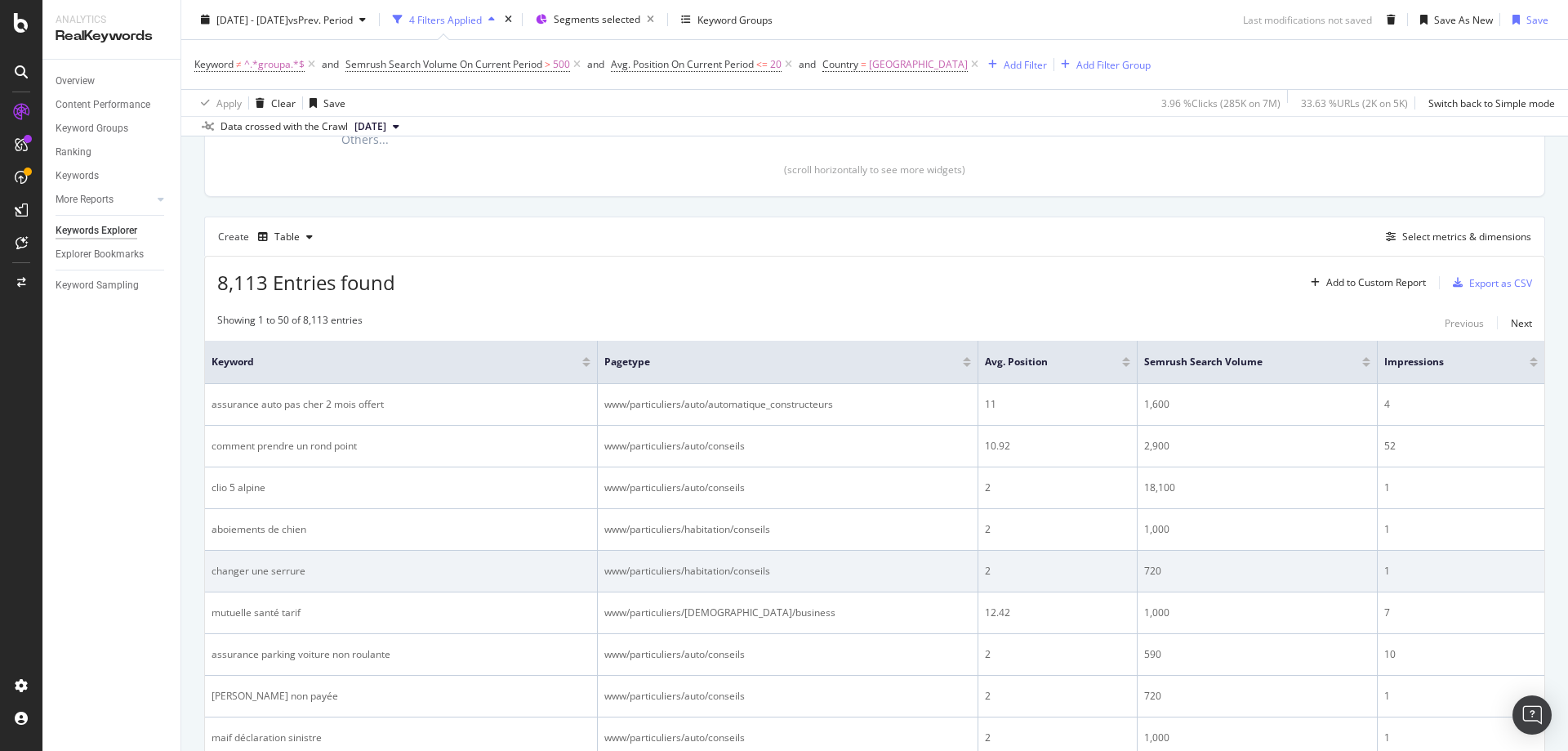
scroll to position [572, 0]
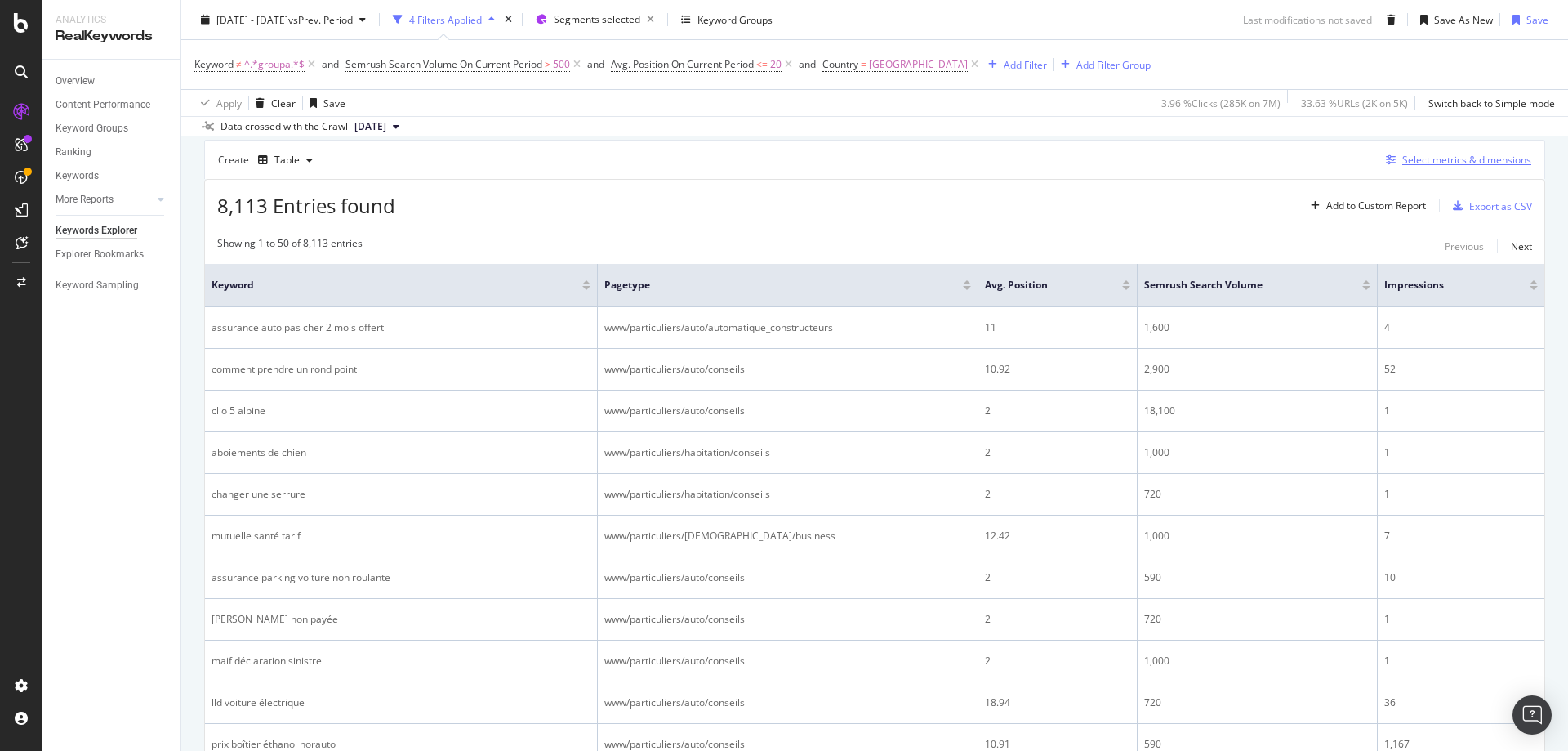
click at [1483, 162] on div "Select metrics & dimensions" at bounding box center [1467, 160] width 129 height 14
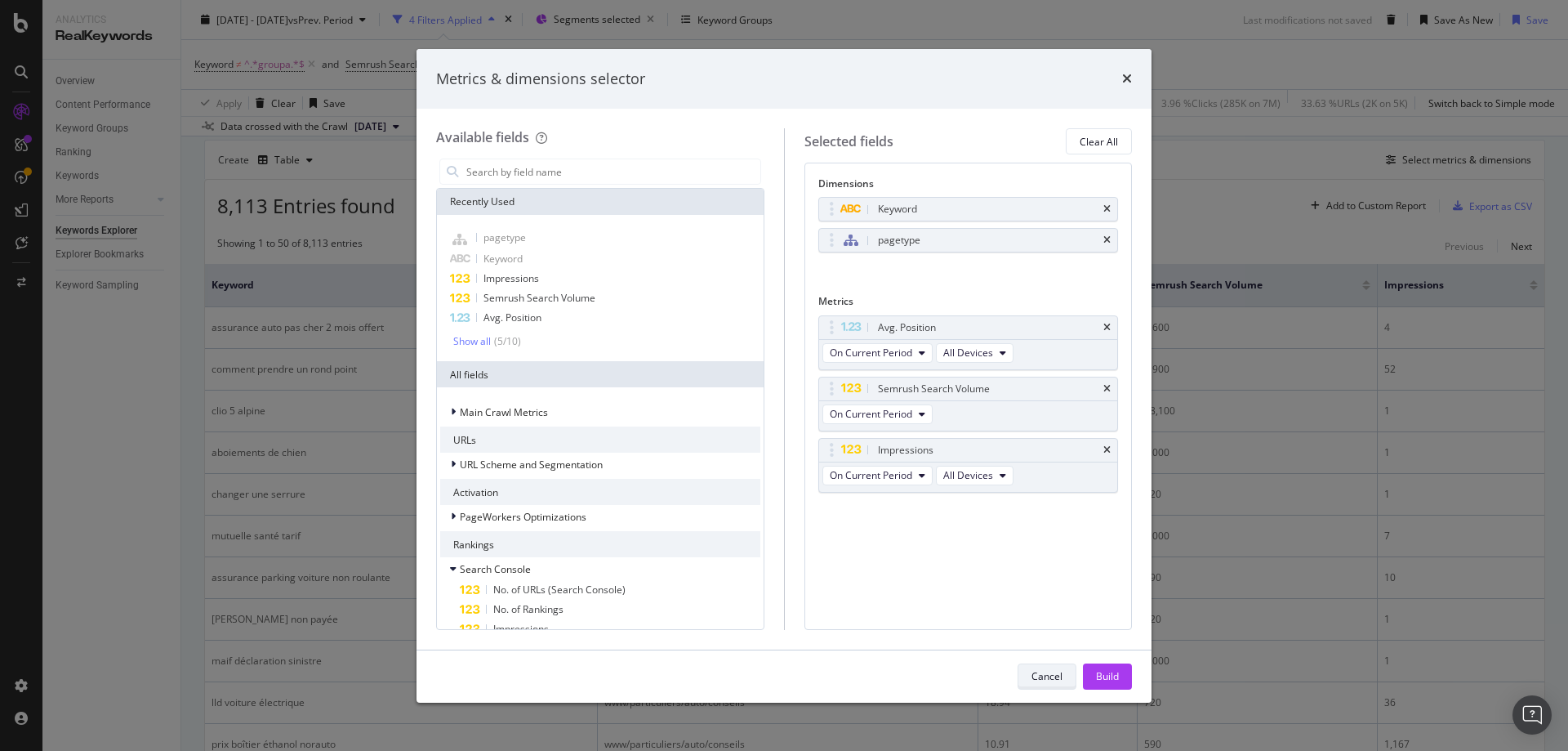
click at [1033, 673] on div "Cancel" at bounding box center [1047, 676] width 31 height 14
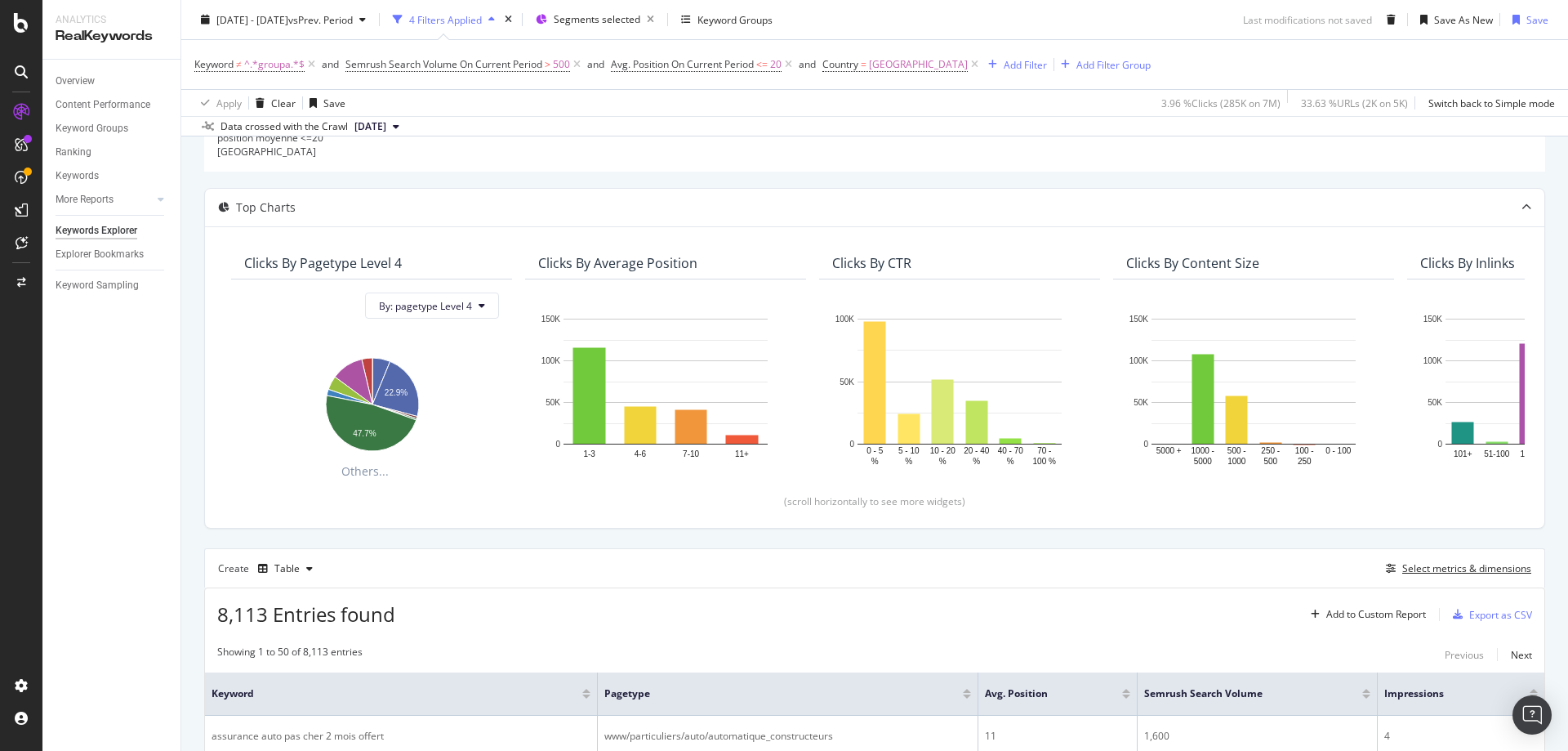
scroll to position [409, 0]
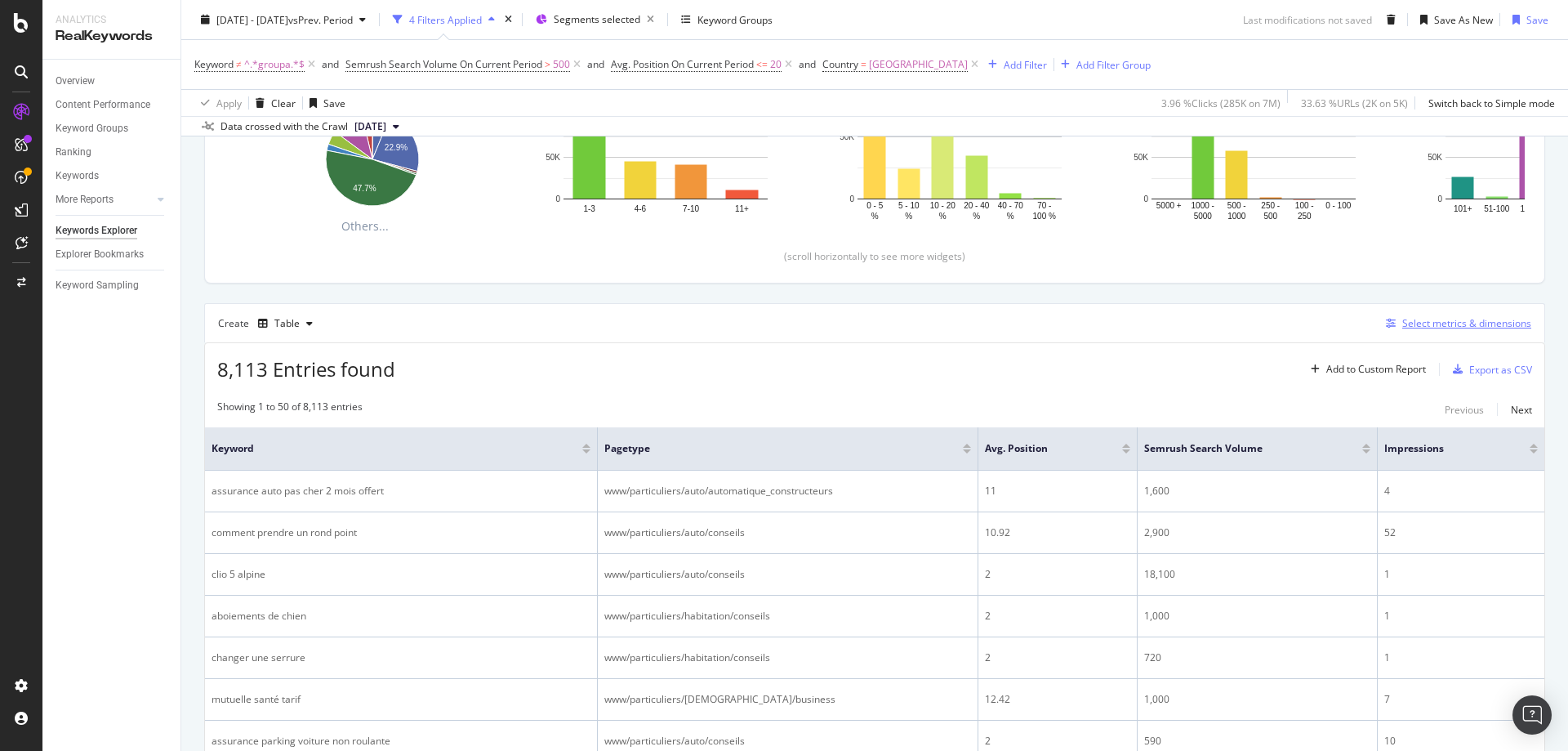
click at [1474, 319] on div "Select metrics & dimensions" at bounding box center [1467, 323] width 129 height 14
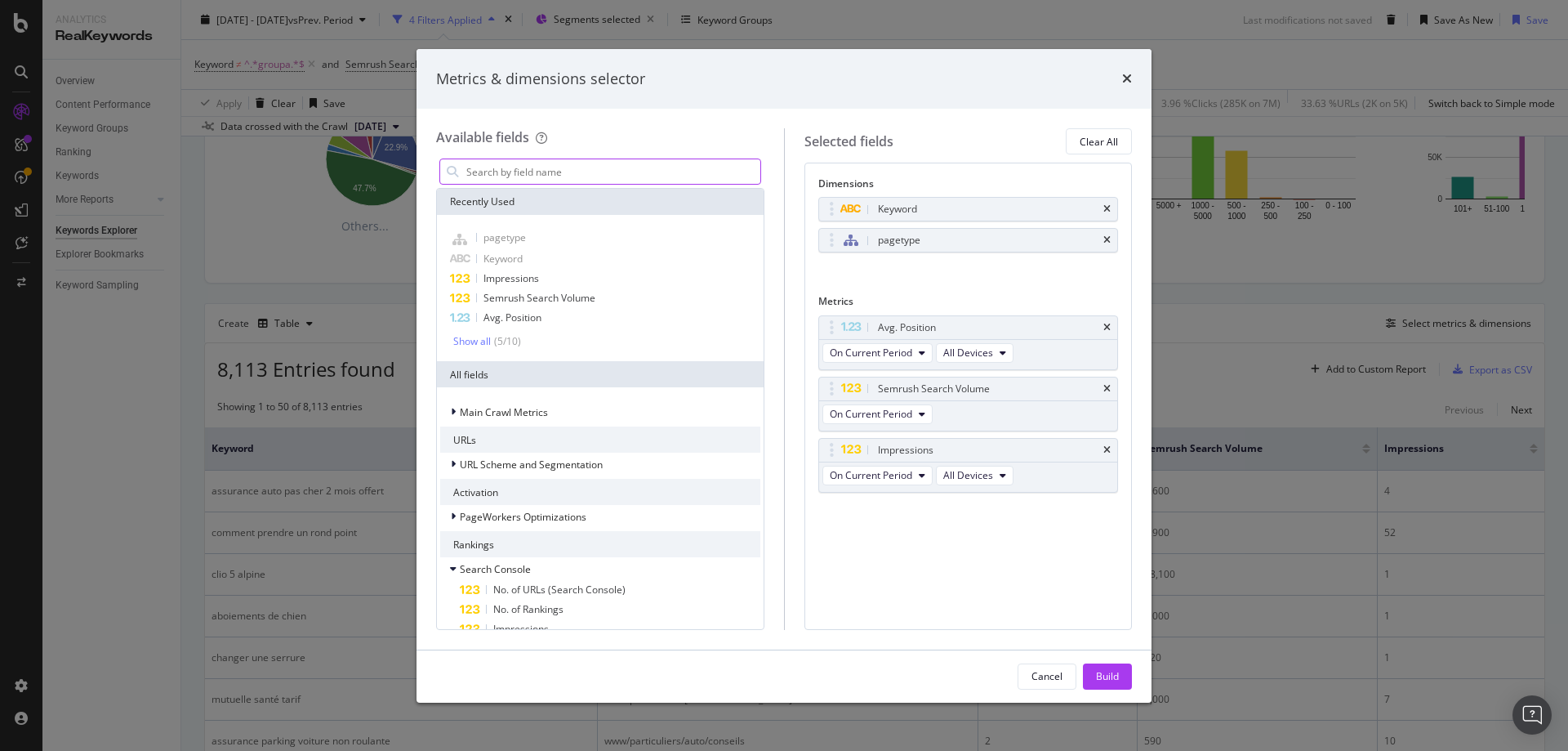
click at [532, 166] on input "modal" at bounding box center [611, 171] width 295 height 24
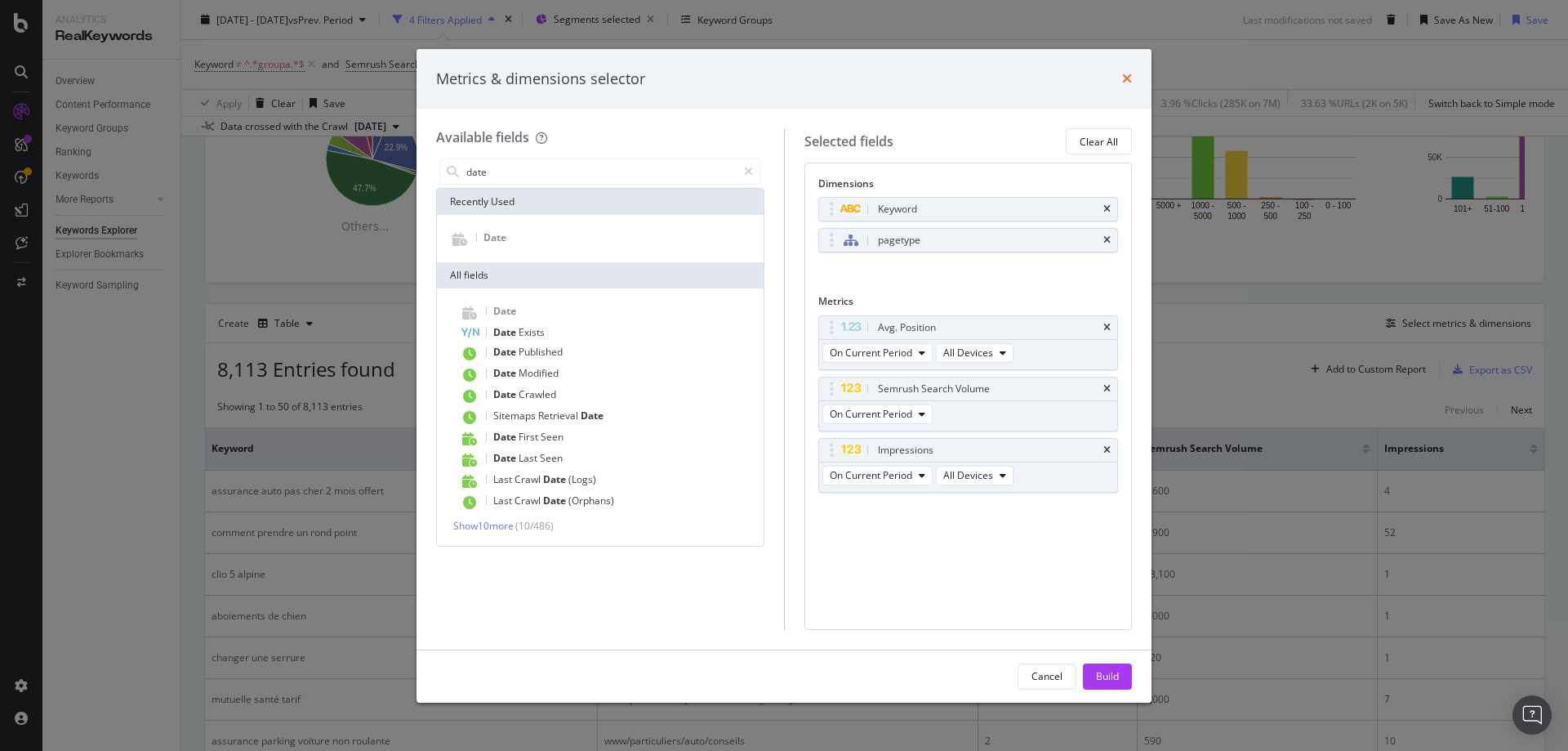
type input "date"
click at [1129, 80] on icon "times" at bounding box center [1127, 78] width 10 height 13
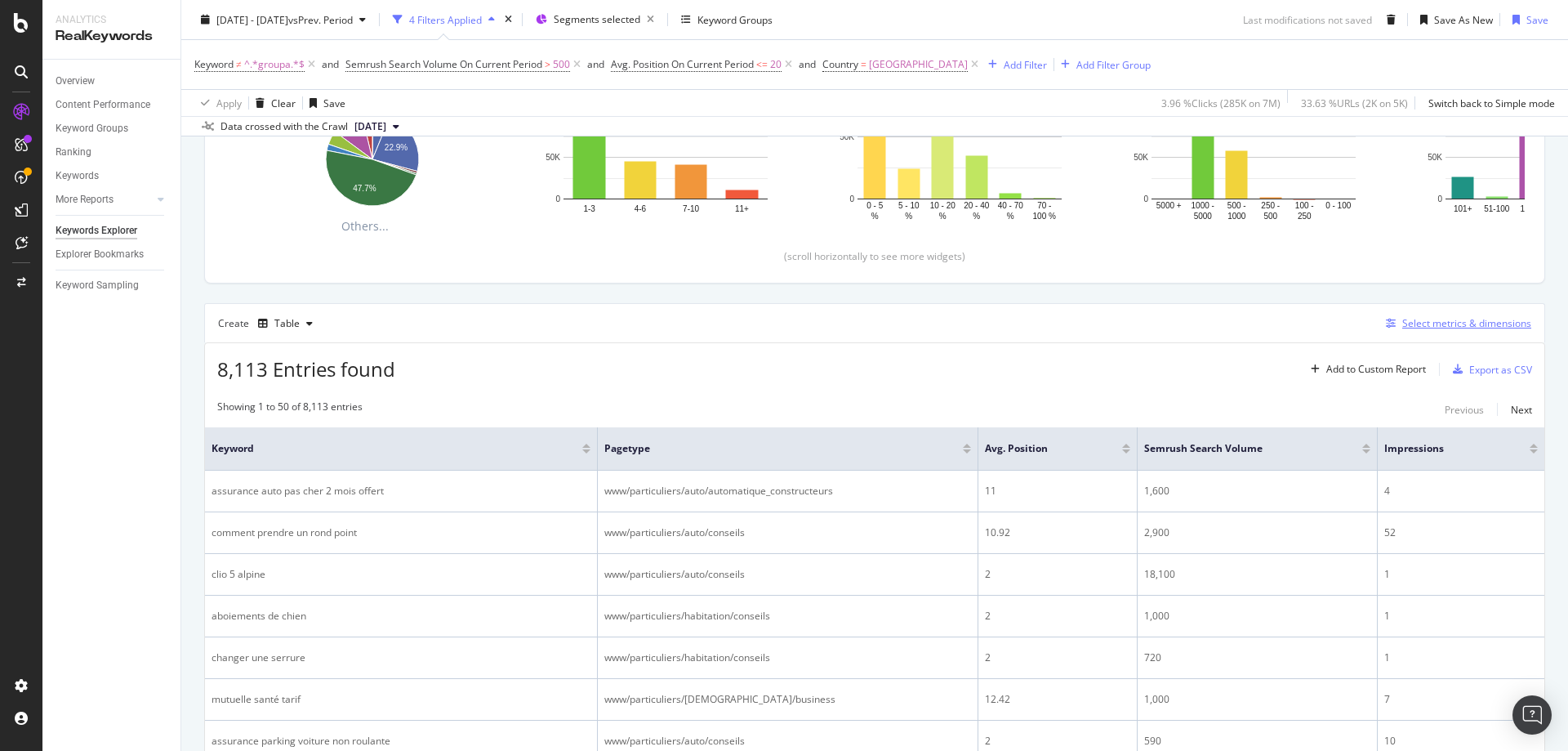
click at [1458, 322] on div "Select metrics & dimensions" at bounding box center [1467, 323] width 129 height 14
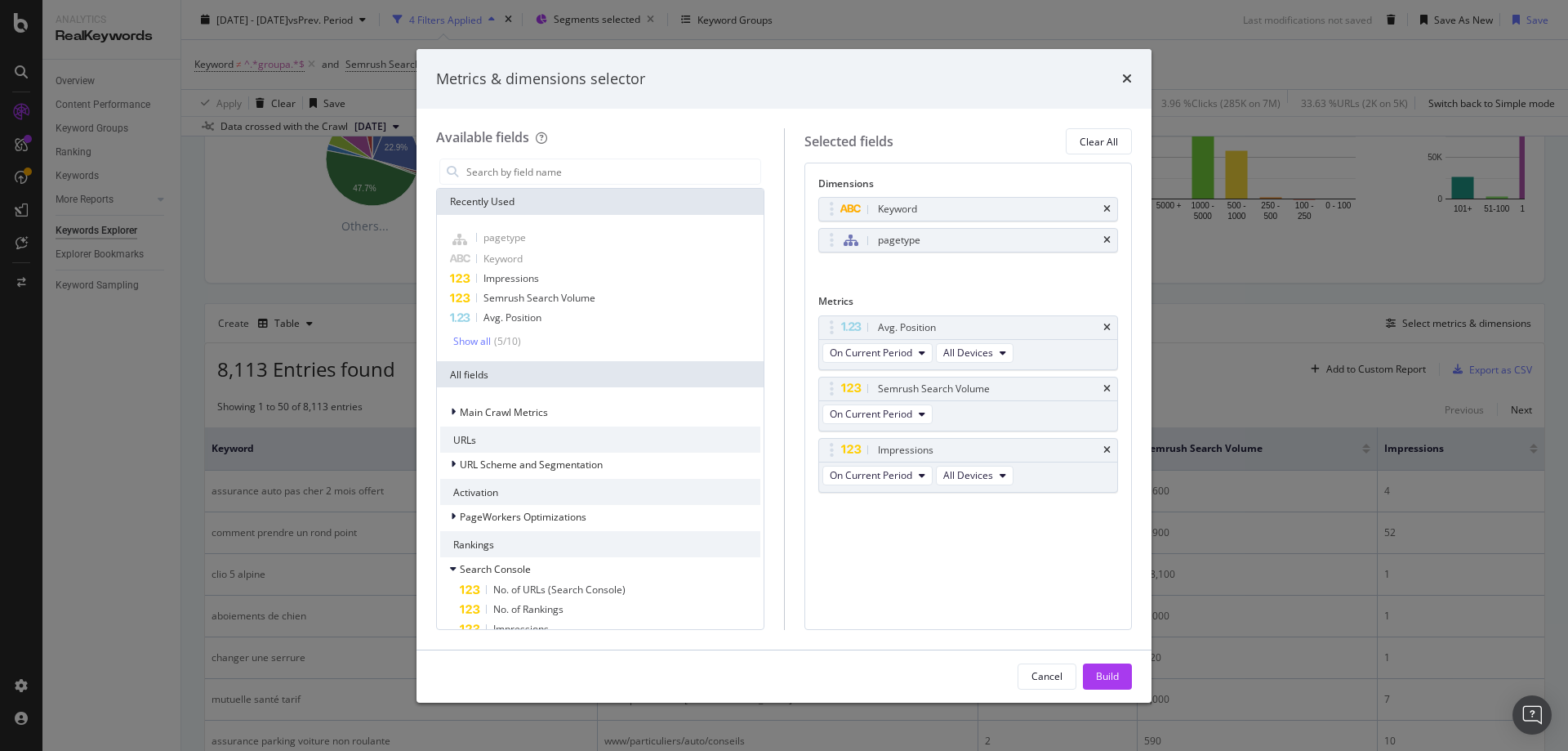
drag, startPoint x: 1105, startPoint y: 387, endPoint x: 791, endPoint y: 349, distance: 316.3
click at [1106, 387] on icon "times" at bounding box center [1107, 389] width 8 height 10
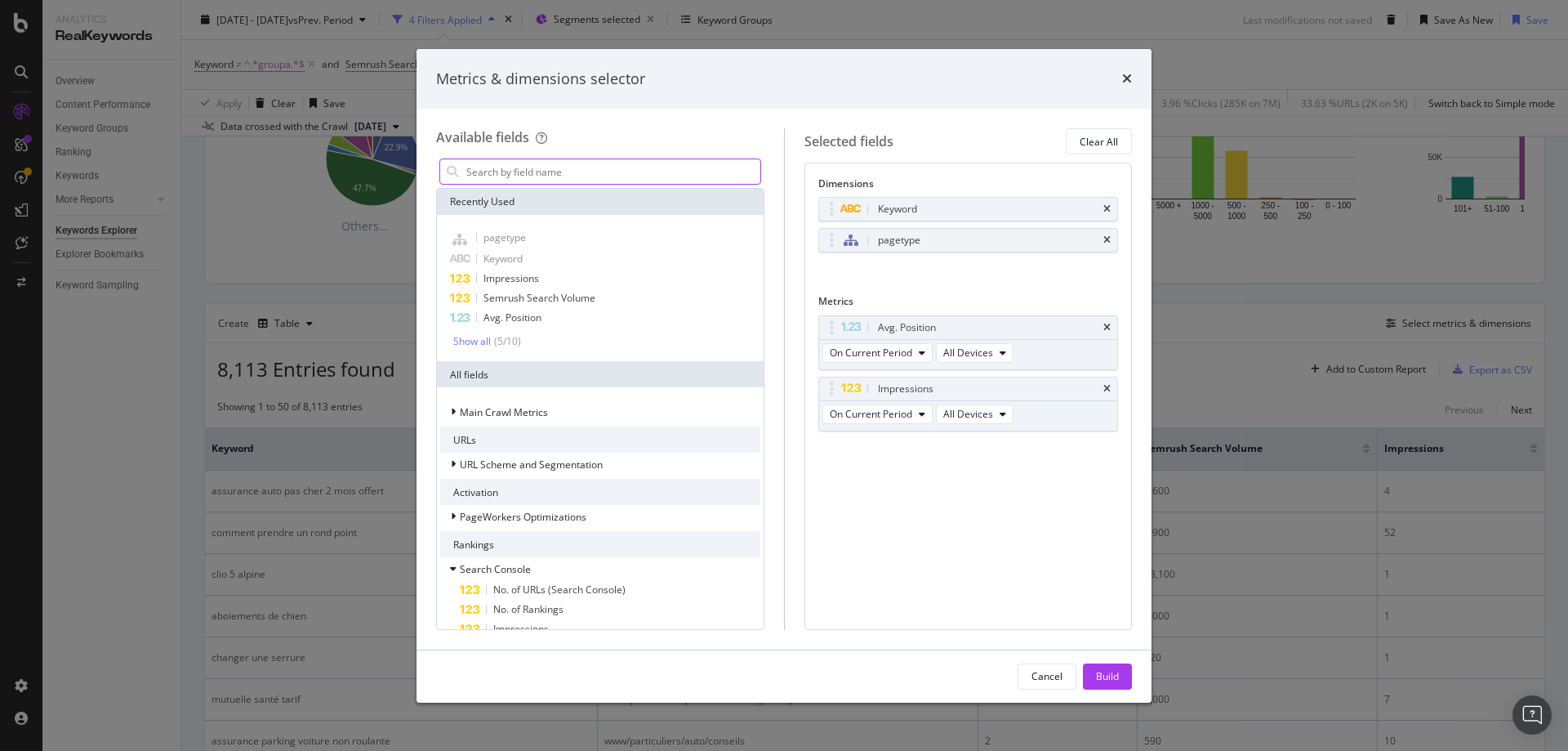
click at [535, 173] on input "modal" at bounding box center [611, 171] width 295 height 24
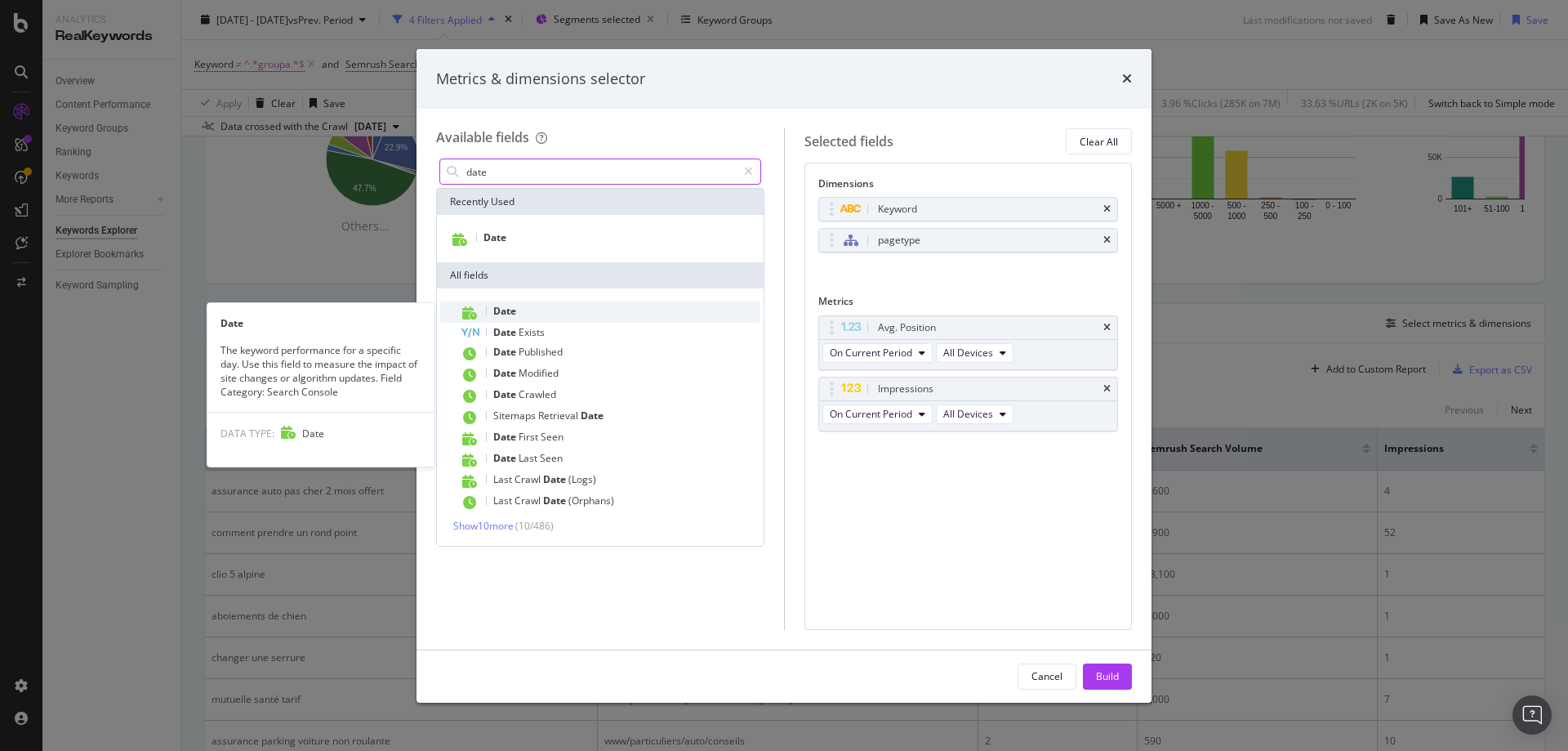
type input "date"
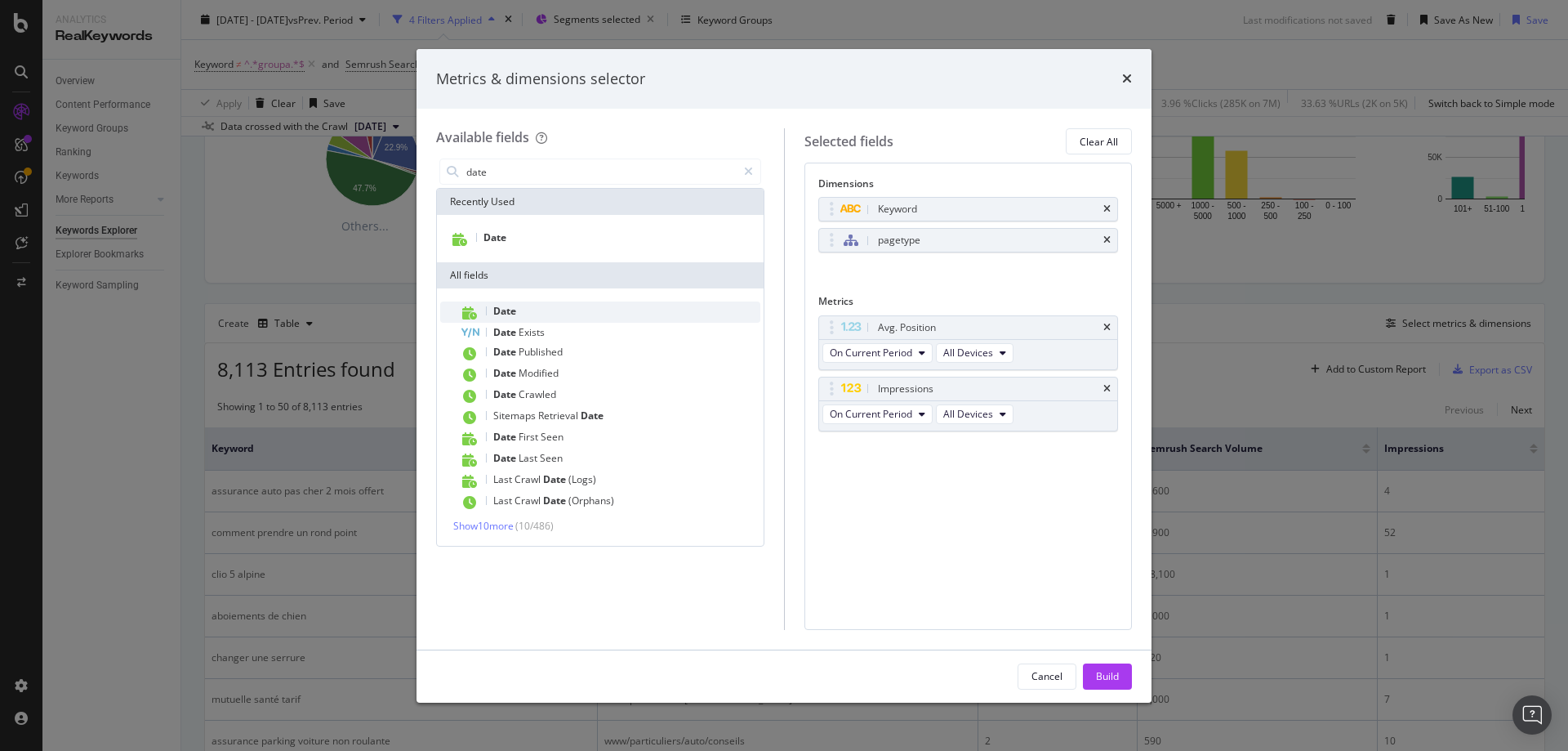
click at [513, 312] on span "Date" at bounding box center [504, 311] width 22 height 14
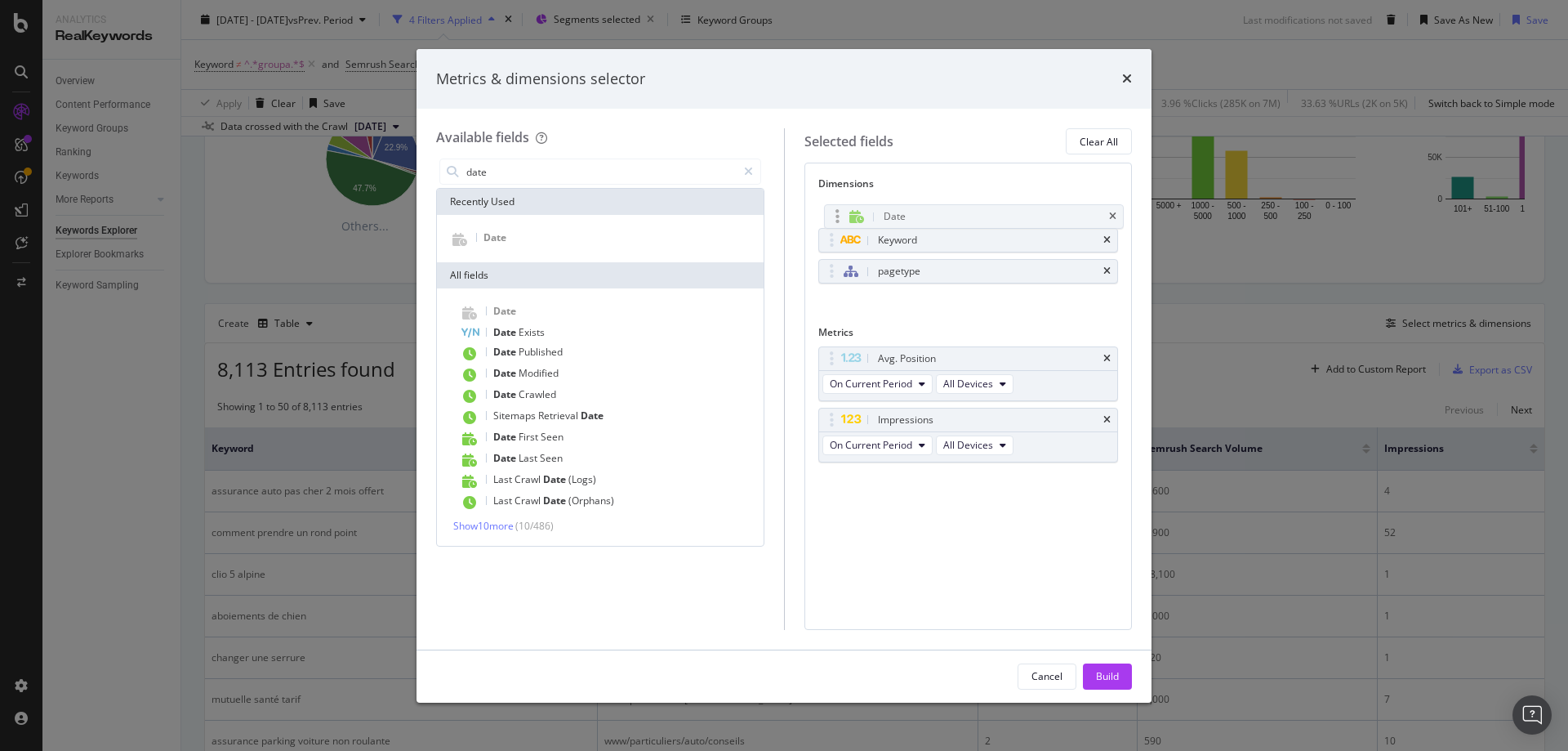
drag, startPoint x: 892, startPoint y: 276, endPoint x: 898, endPoint y: 221, distance: 55.3
click at [898, 221] on body "Analytics RealKeywords Overview Content Performance Keyword Groups Ranking Keyw…" at bounding box center [784, 376] width 1568 height 751
click at [1108, 669] on div "Build" at bounding box center [1107, 676] width 22 height 14
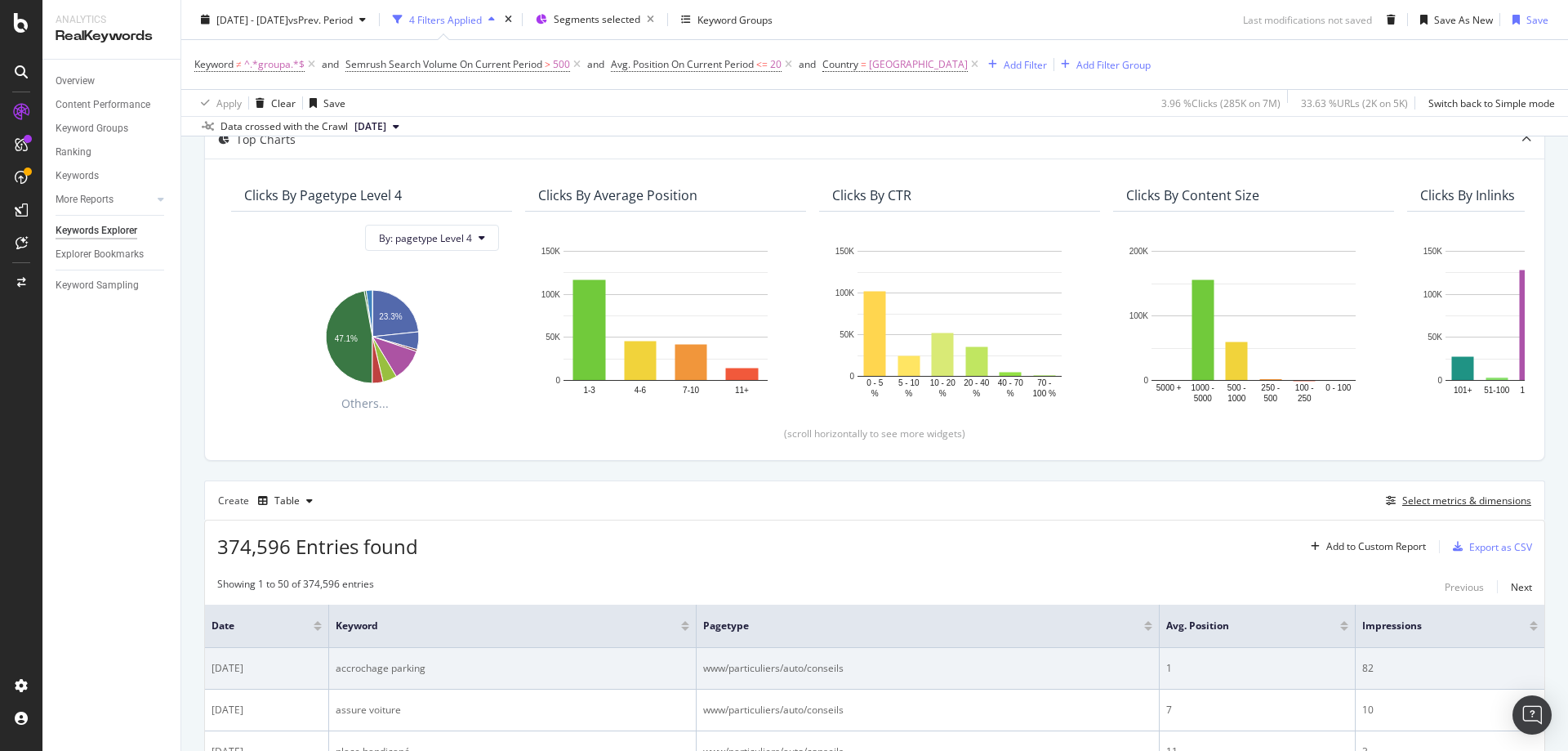
scroll to position [384, 0]
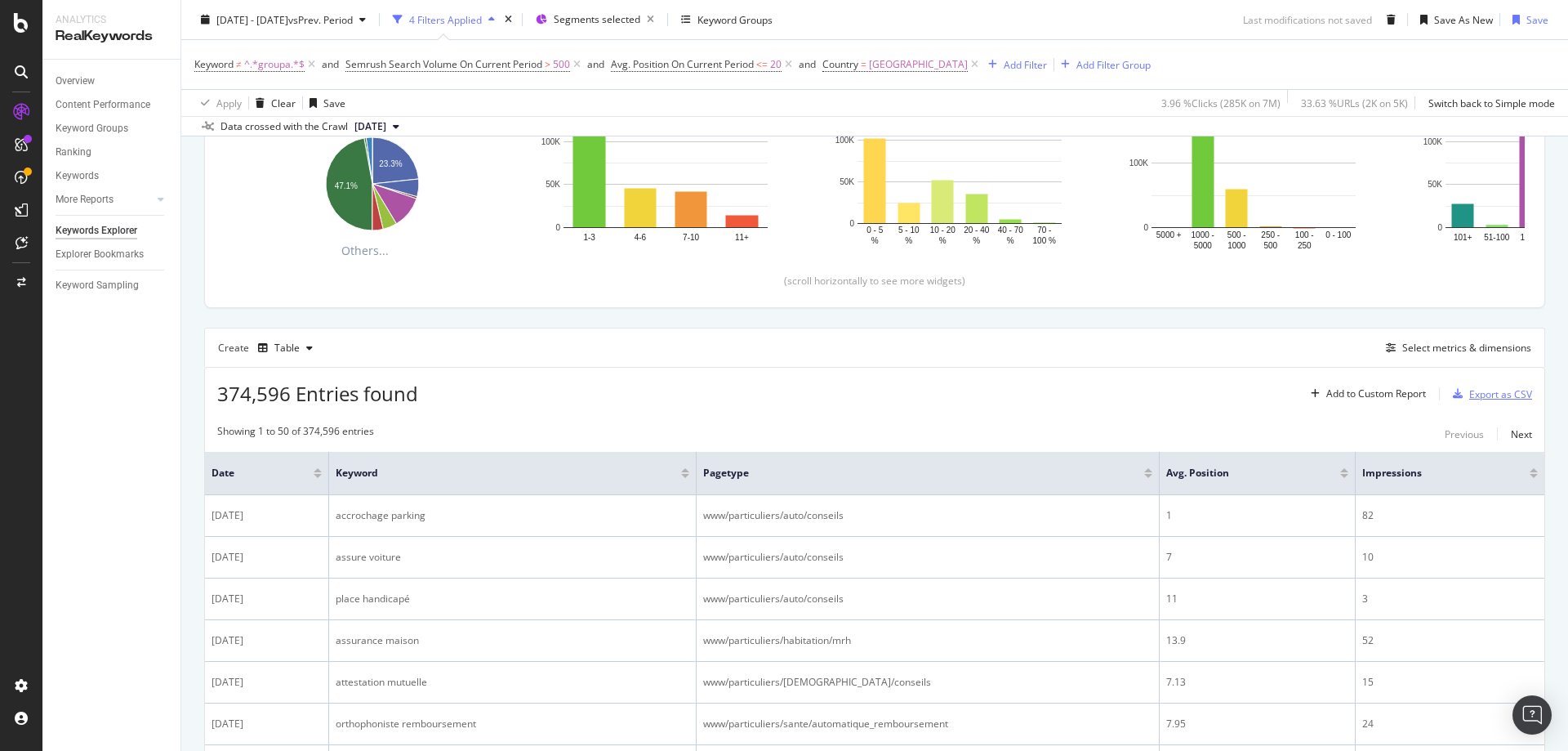
click at [1497, 394] on div "Export as CSV" at bounding box center [1500, 394] width 62 height 14
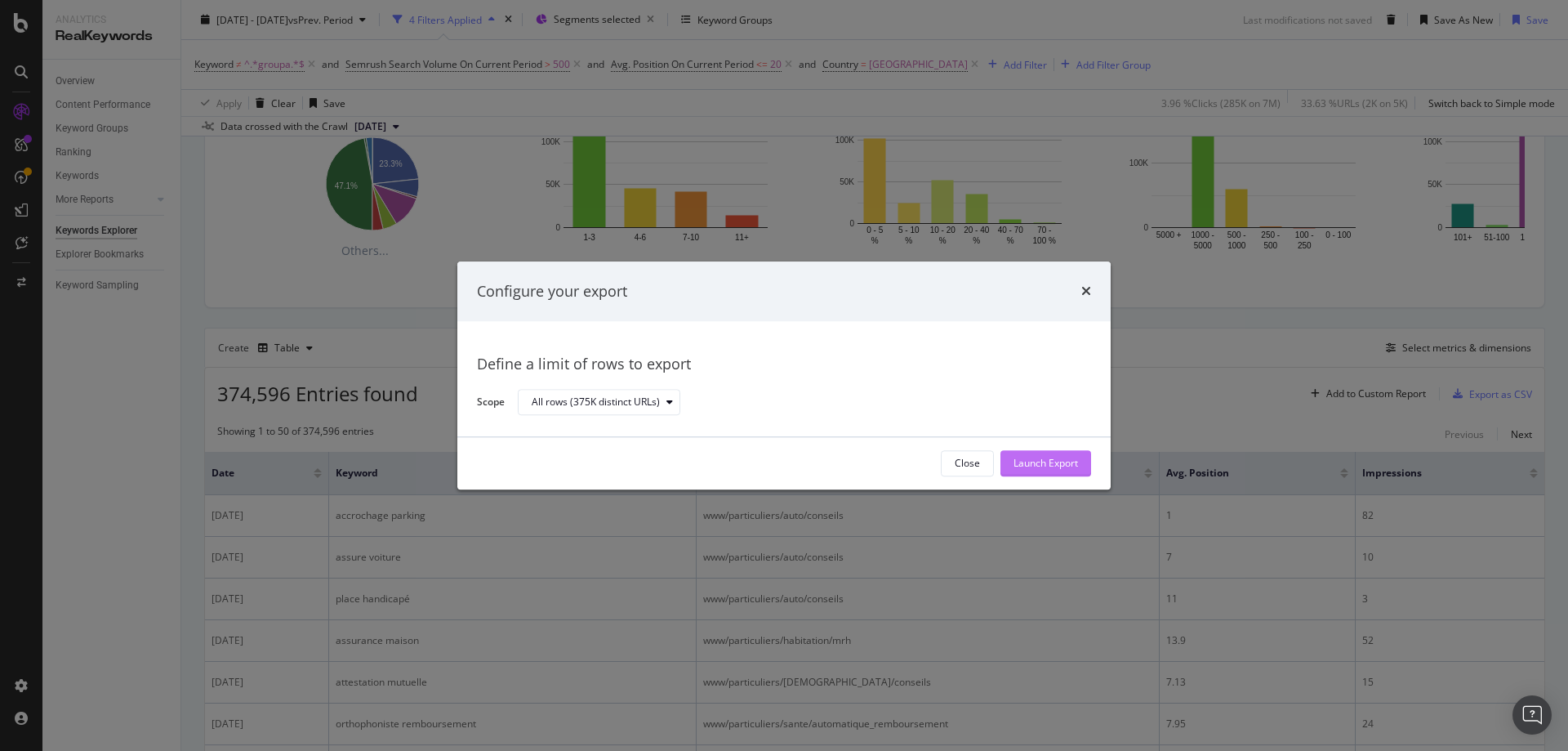
click at [1035, 456] on div "Launch Export" at bounding box center [1045, 463] width 64 height 14
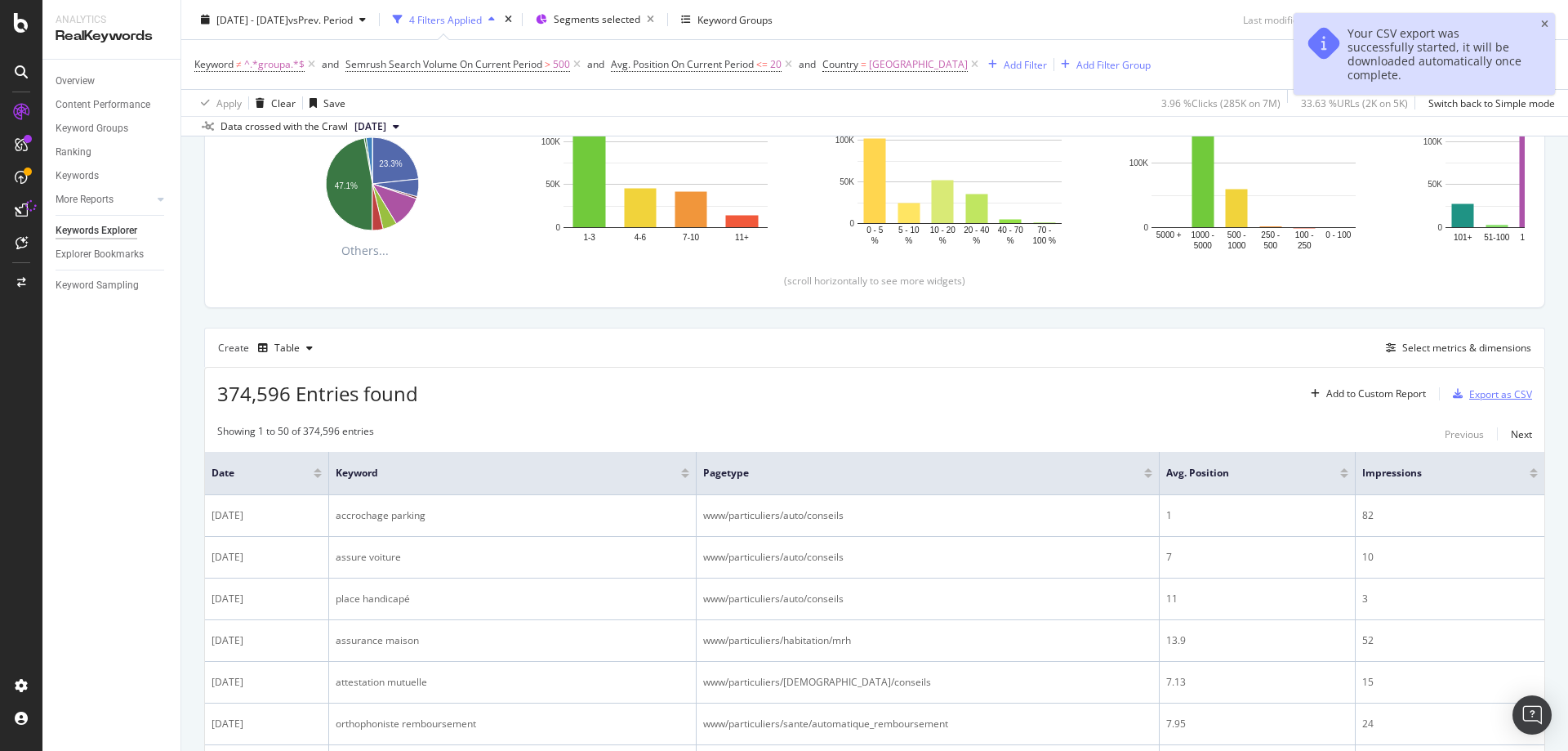
click at [1487, 395] on div "Export as CSV" at bounding box center [1500, 394] width 62 height 14
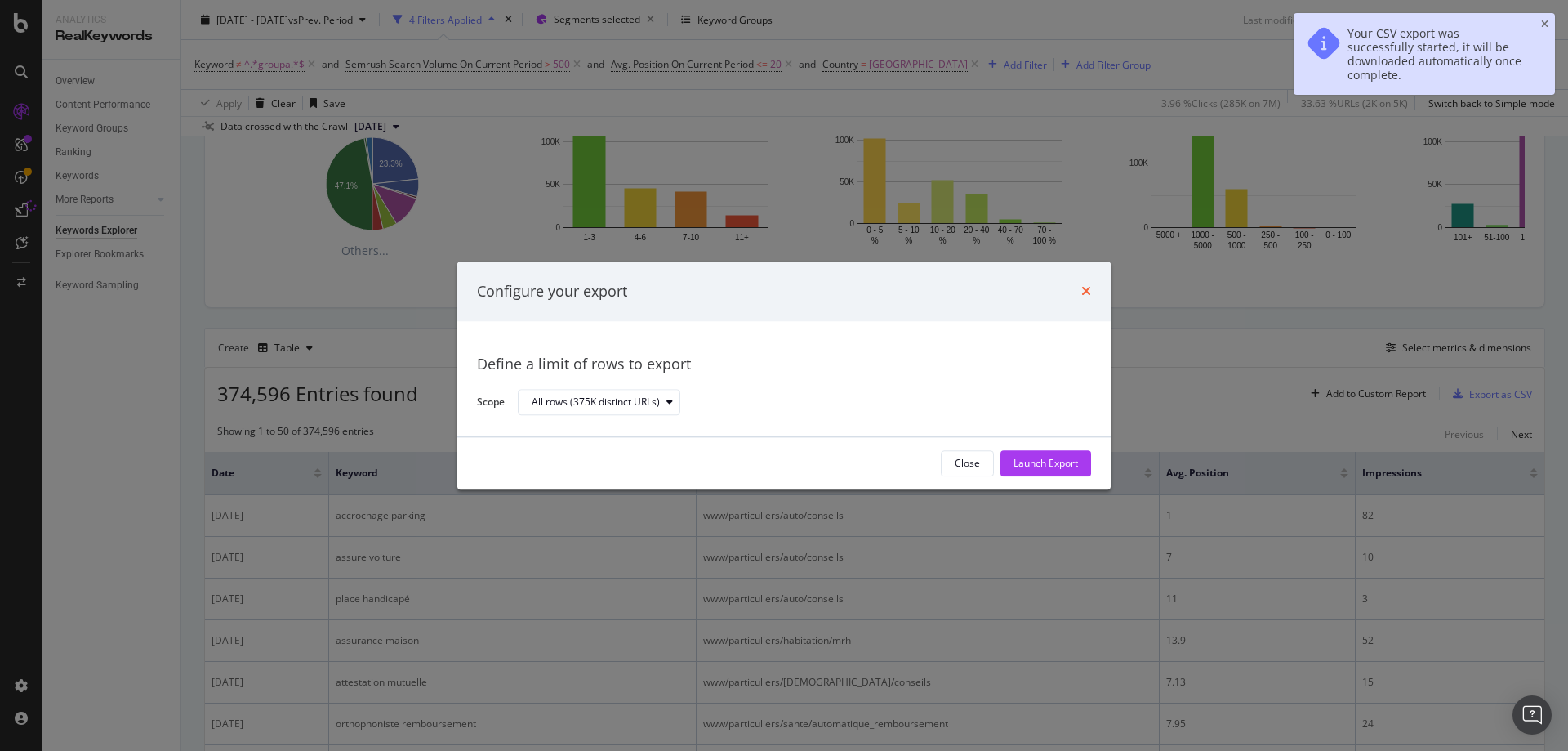
click at [1085, 288] on icon "times" at bounding box center [1086, 291] width 10 height 13
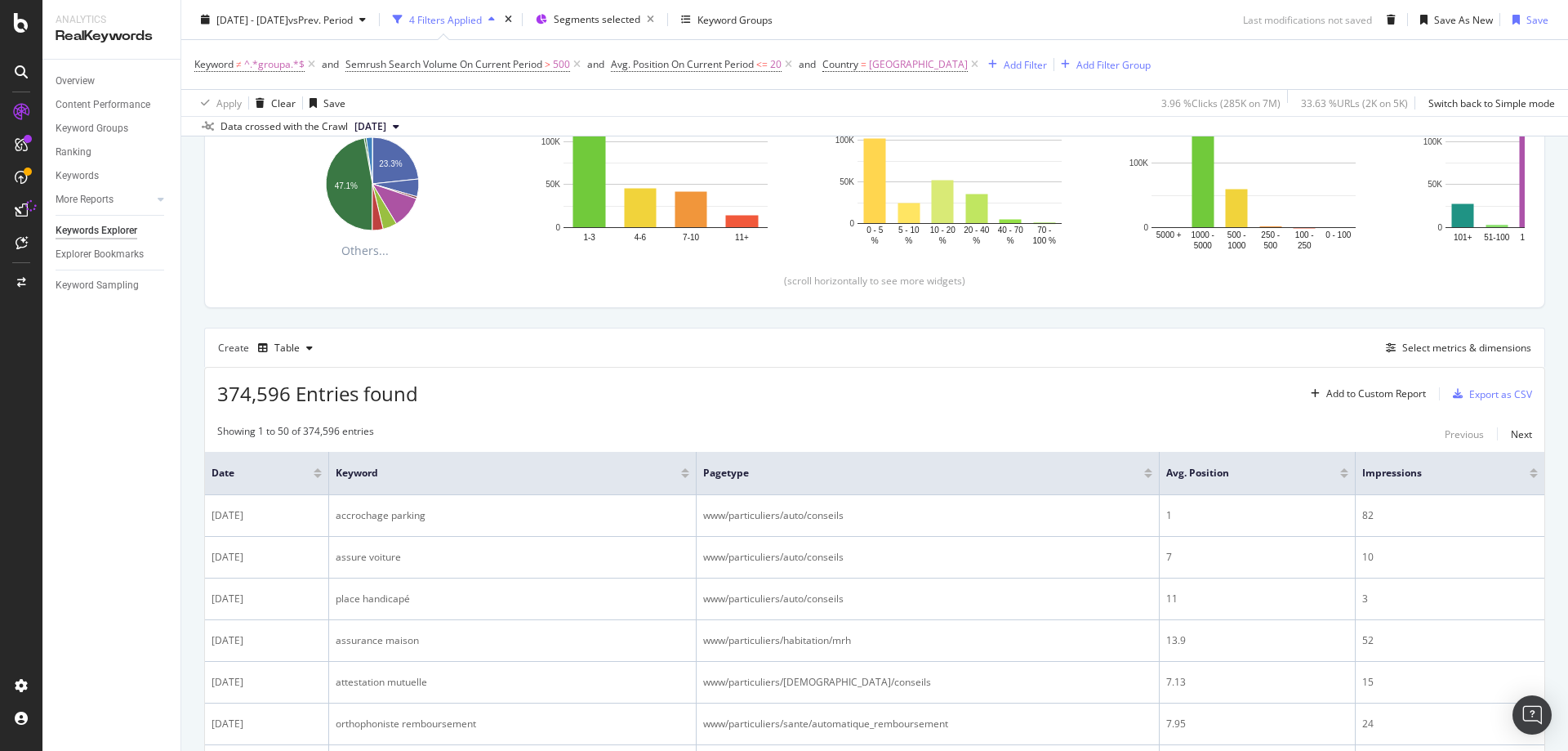
click at [979, 369] on div "374,596 Entries found Add to Custom Report Export as CSV" at bounding box center [874, 387] width 1339 height 40
